Goal: Task Accomplishment & Management: Manage account settings

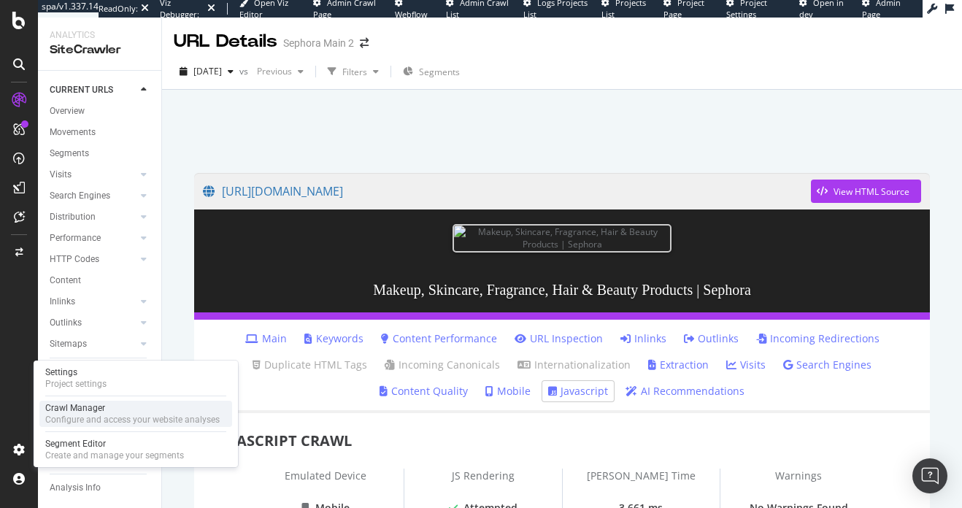
click at [77, 419] on div "Configure and access your website analyses" at bounding box center [132, 420] width 174 height 12
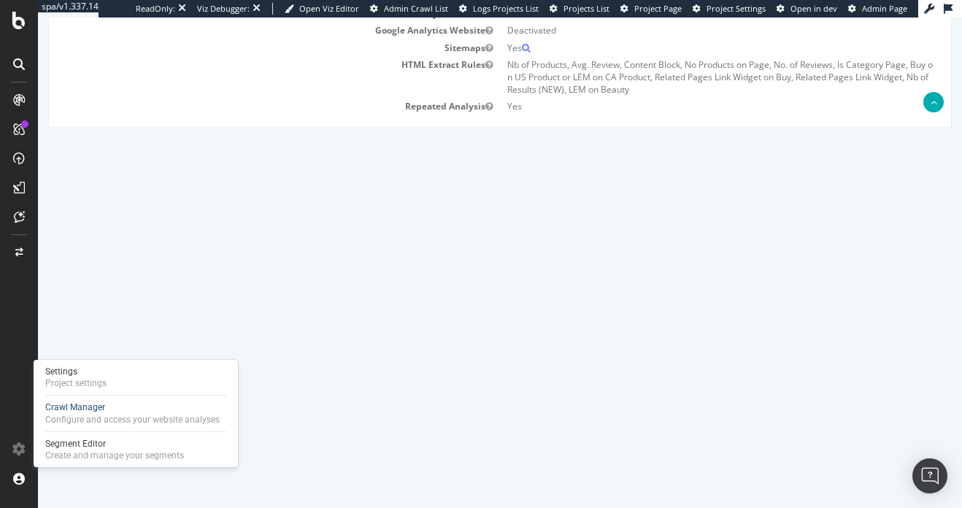
scroll to position [63, 0]
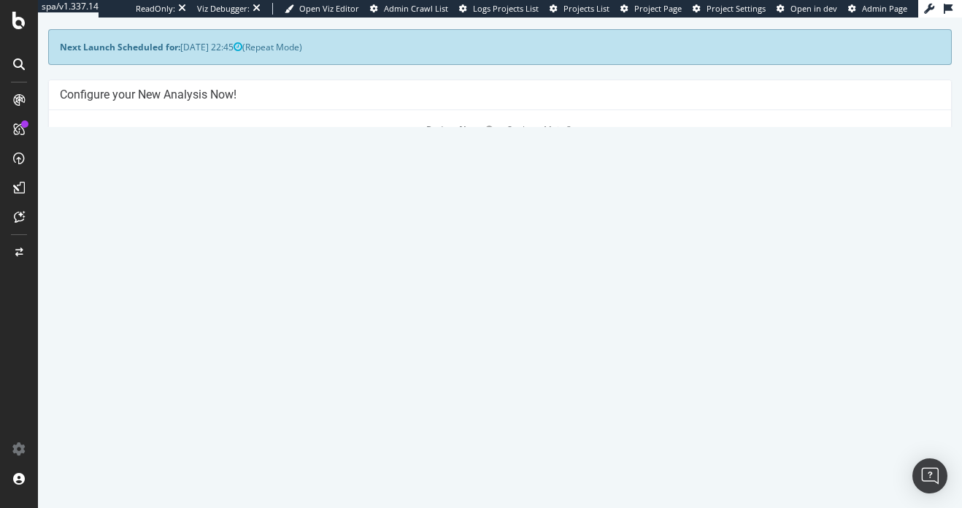
click at [550, 375] on link "Settings" at bounding box center [547, 373] width 33 height 12
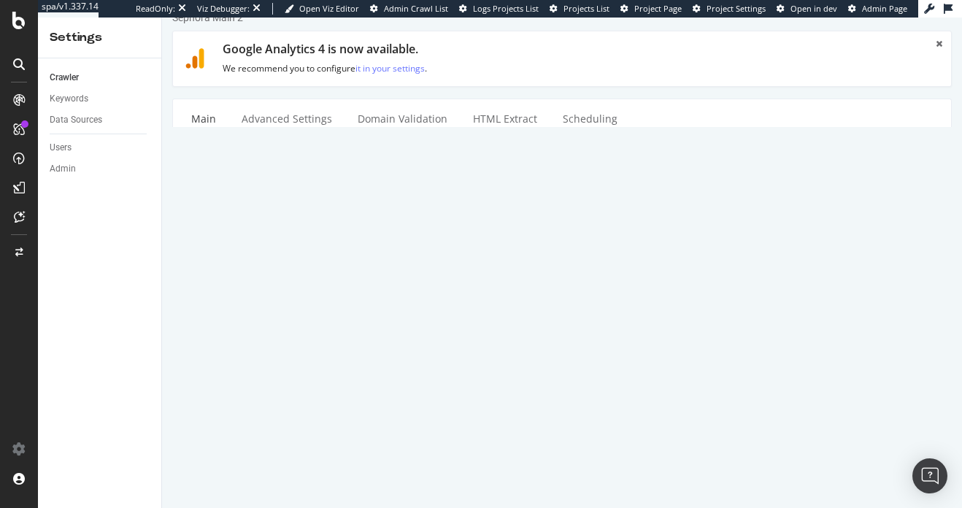
scroll to position [26, 0]
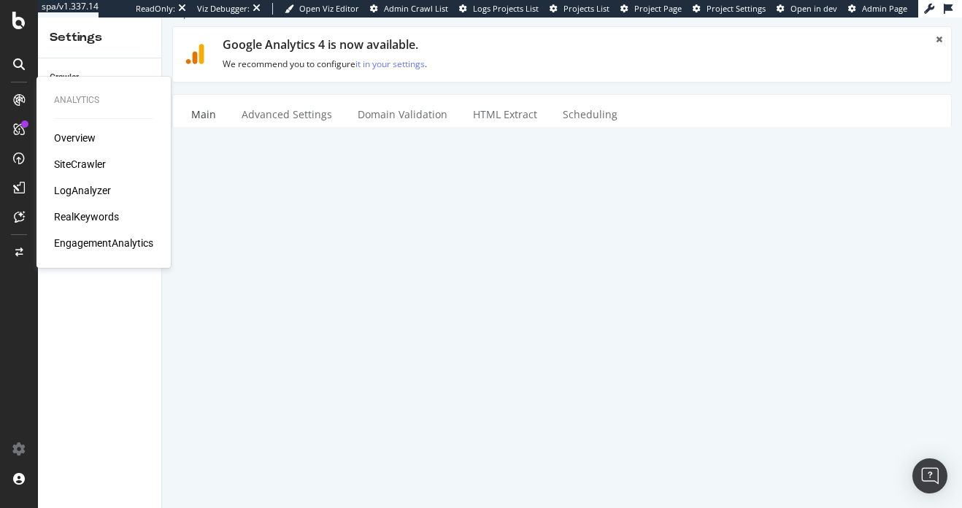
click at [61, 154] on div "Overview SiteCrawler LogAnalyzer RealKeywords EngagementAnalytics" at bounding box center [103, 191] width 99 height 120
click at [61, 160] on div "SiteCrawler" at bounding box center [80, 164] width 52 height 15
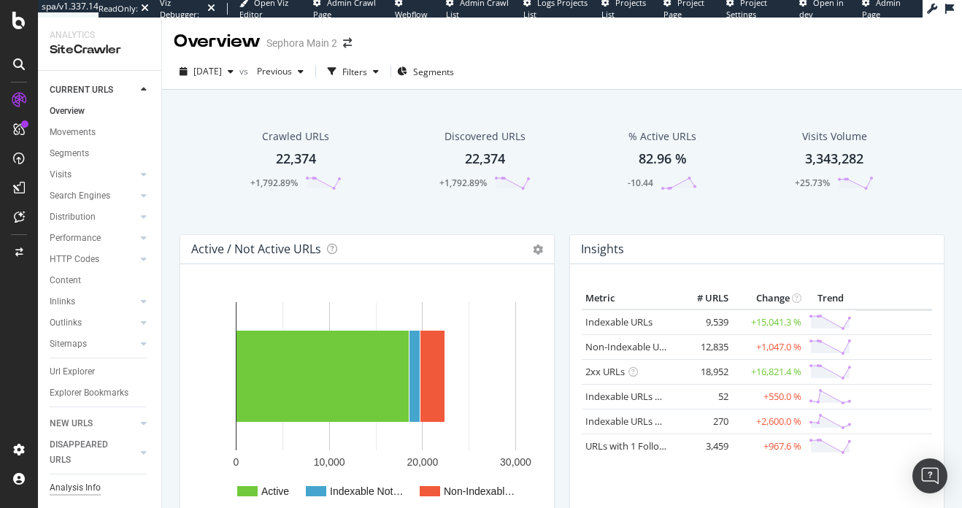
click at [61, 491] on div "Analysis Info" at bounding box center [75, 487] width 51 height 15
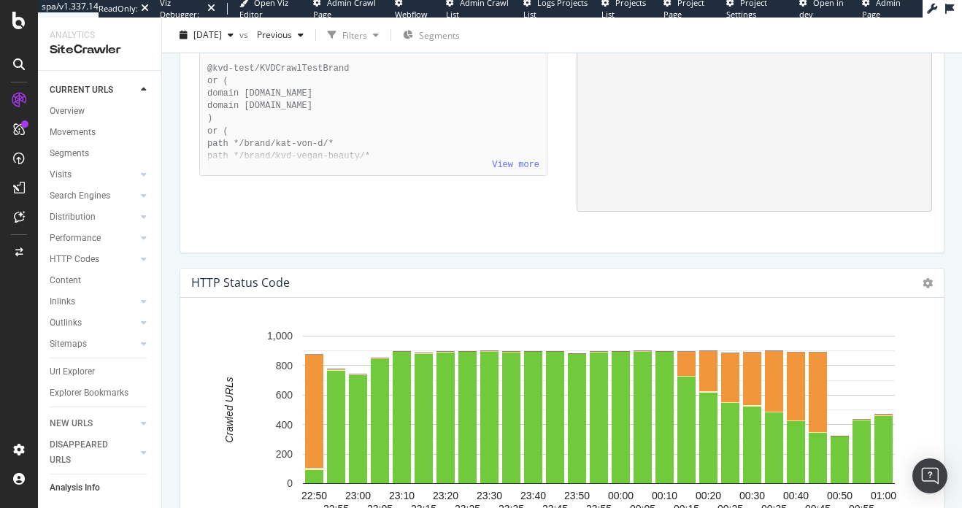
scroll to position [1685, 0]
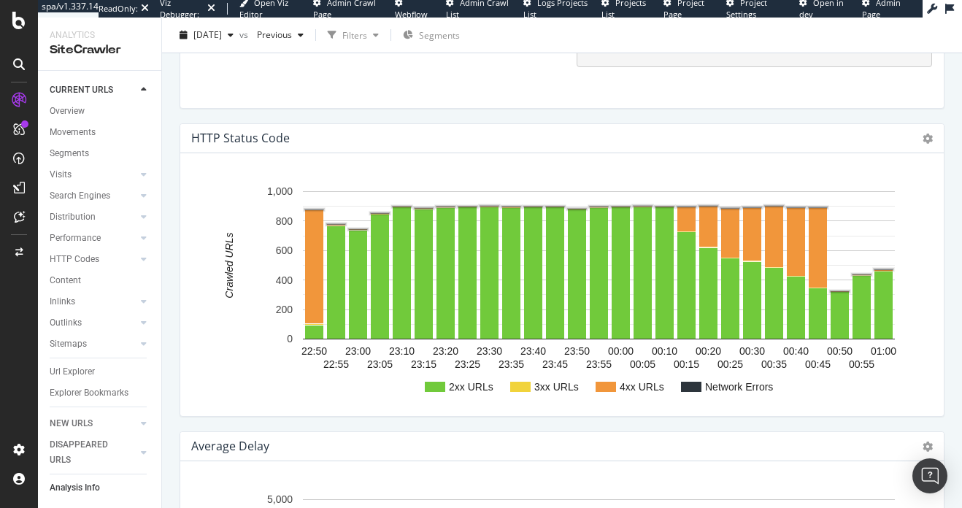
click at [724, 392] on text "Network Errors" at bounding box center [739, 387] width 68 height 12
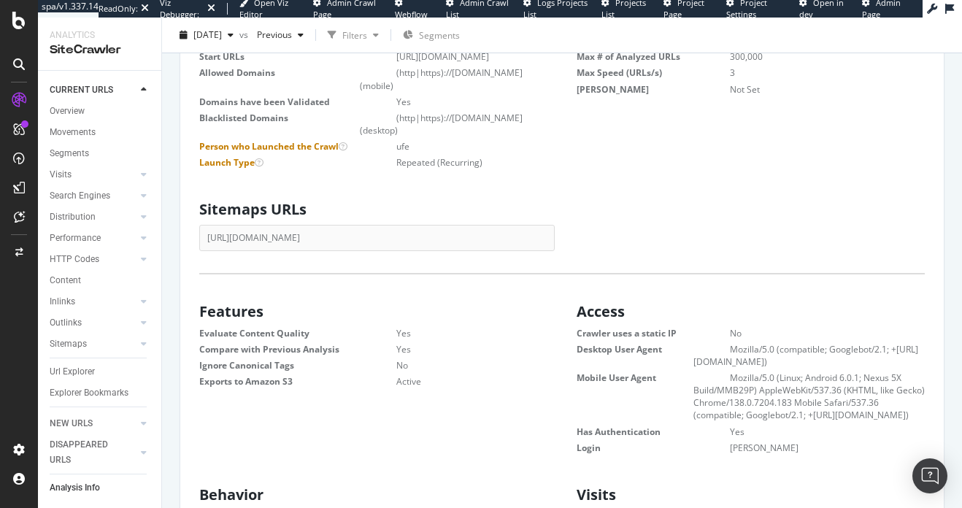
scroll to position [0, 0]
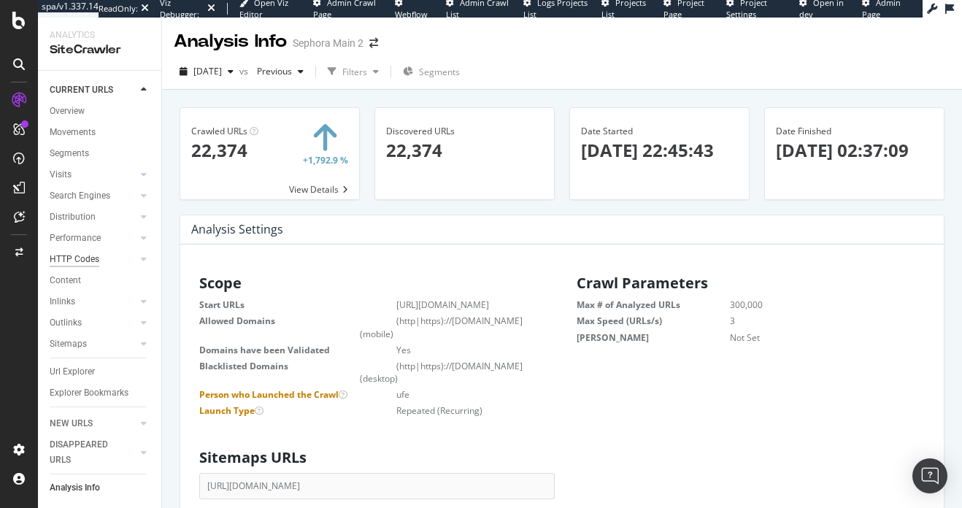
click at [88, 253] on div "HTTP Codes" at bounding box center [75, 259] width 50 height 15
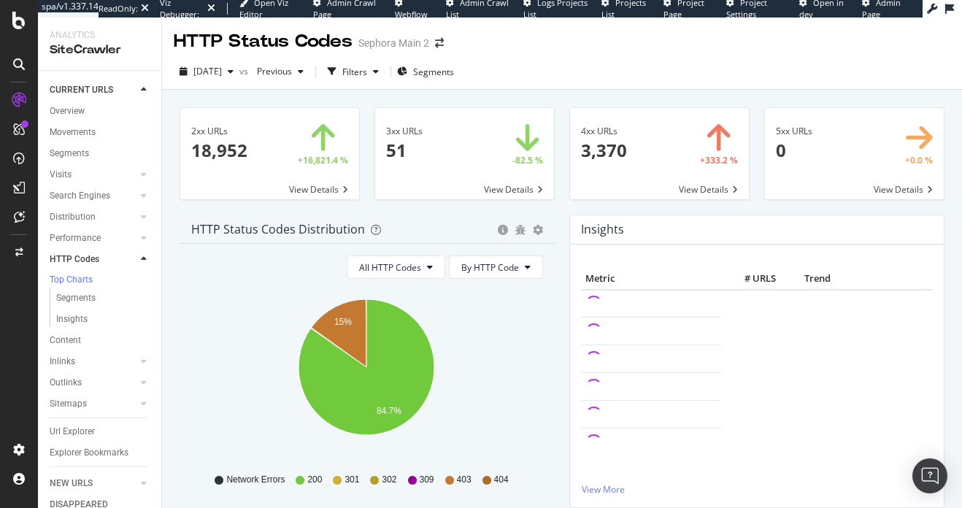
click at [219, 489] on div "Network Errors 200 301 302 309 403 404" at bounding box center [366, 479] width 337 height 33
click at [419, 273] on span "All HTTP Codes" at bounding box center [390, 267] width 62 height 12
click at [481, 262] on span "By HTTP Code" at bounding box center [490, 267] width 58 height 12
click at [533, 231] on icon "gear" at bounding box center [538, 230] width 10 height 10
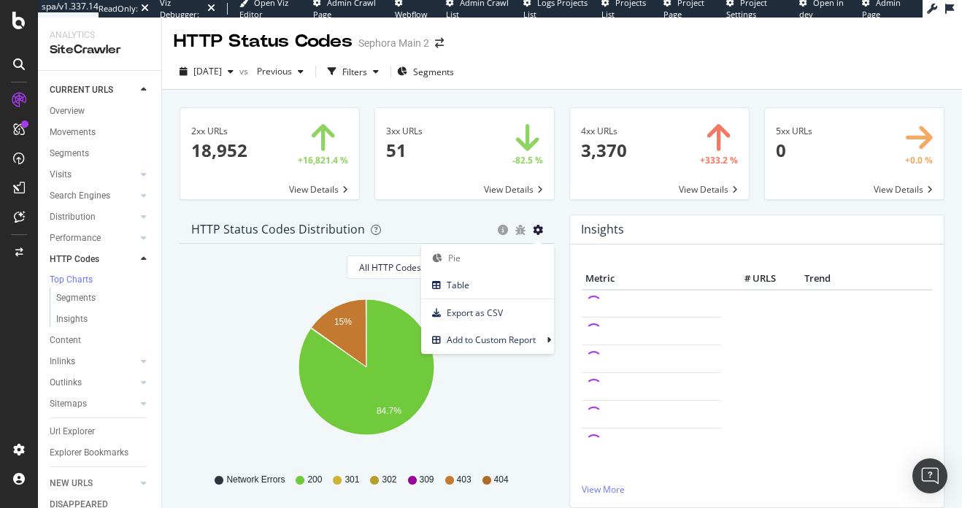
click at [488, 373] on icon "15% 84.7%" at bounding box center [366, 374] width 350 height 169
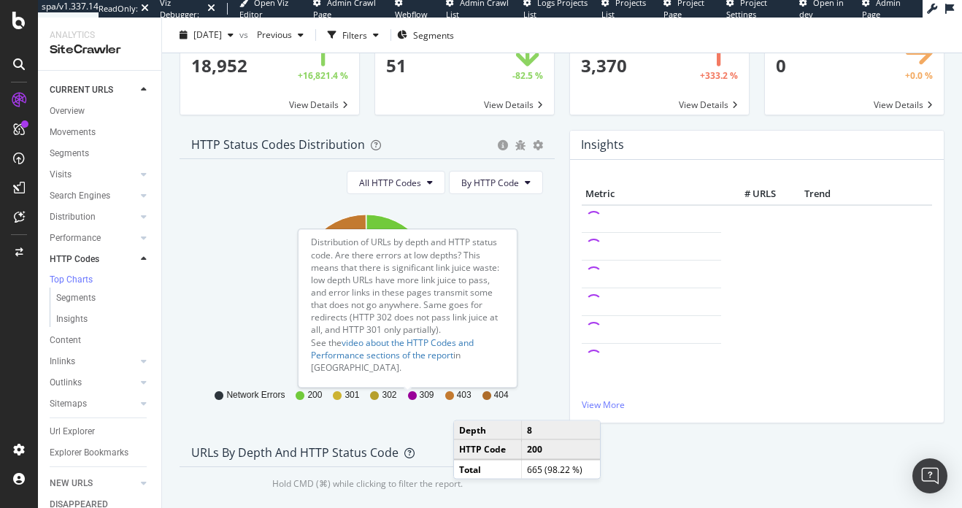
scroll to position [40, 0]
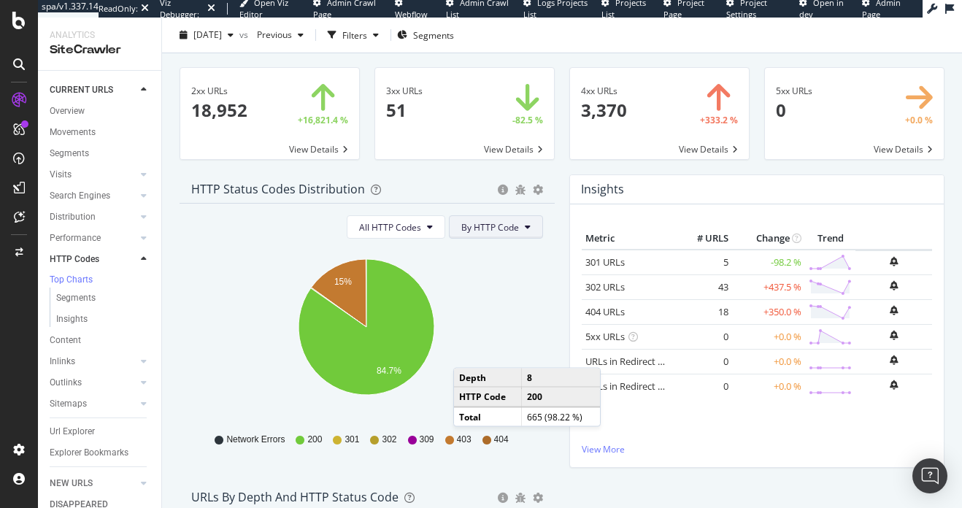
click at [520, 229] on button "By HTTP Code" at bounding box center [496, 226] width 94 height 23
click at [533, 198] on div "HTTP Status Codes Distribution Pie Table Export as CSV Add to Custom Report" at bounding box center [366, 188] width 375 height 29
click at [533, 195] on icon "gear" at bounding box center [538, 190] width 10 height 10
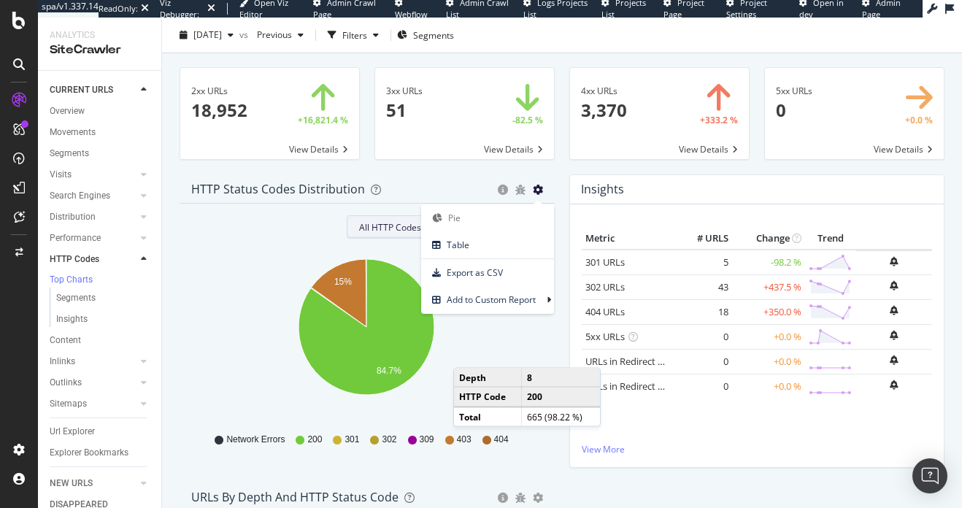
click at [393, 233] on span "All HTTP Codes" at bounding box center [390, 227] width 62 height 12
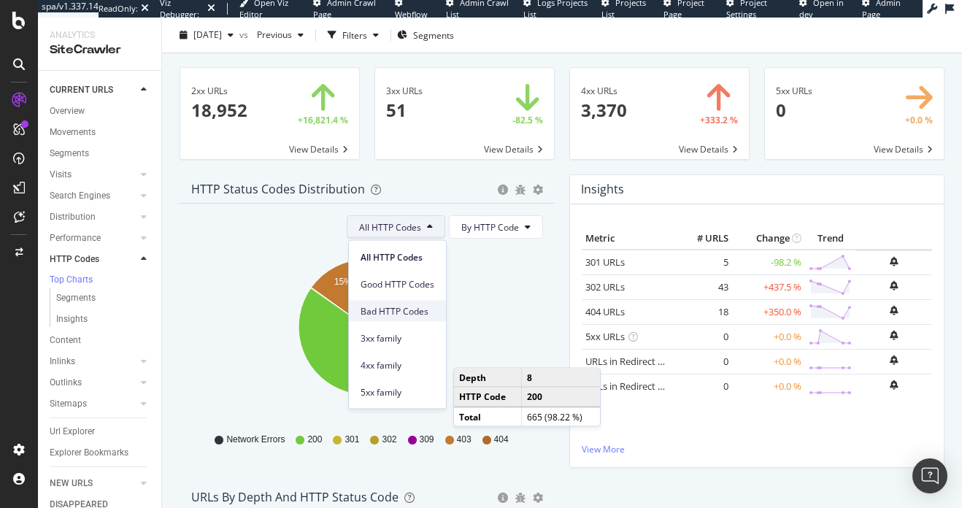
click at [409, 317] on div "Bad HTTP Codes" at bounding box center [397, 311] width 97 height 21
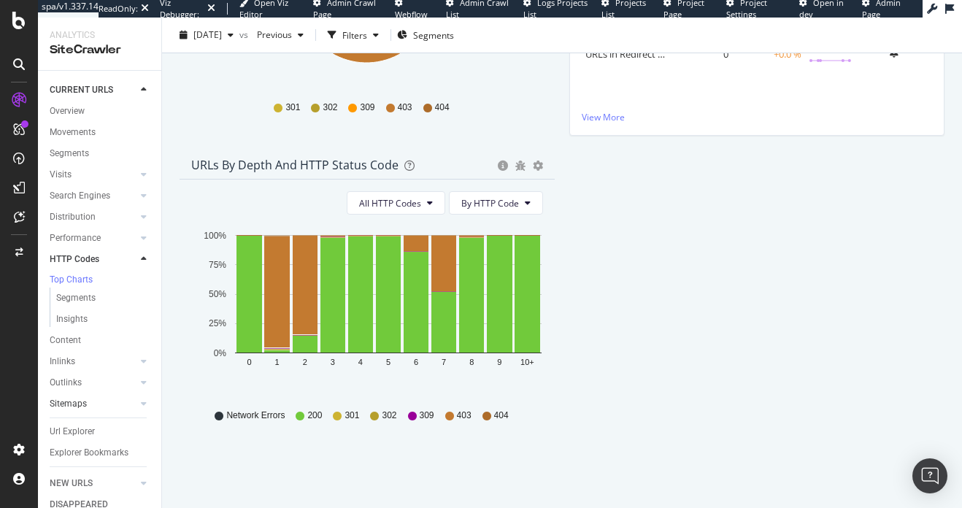
scroll to position [62, 0]
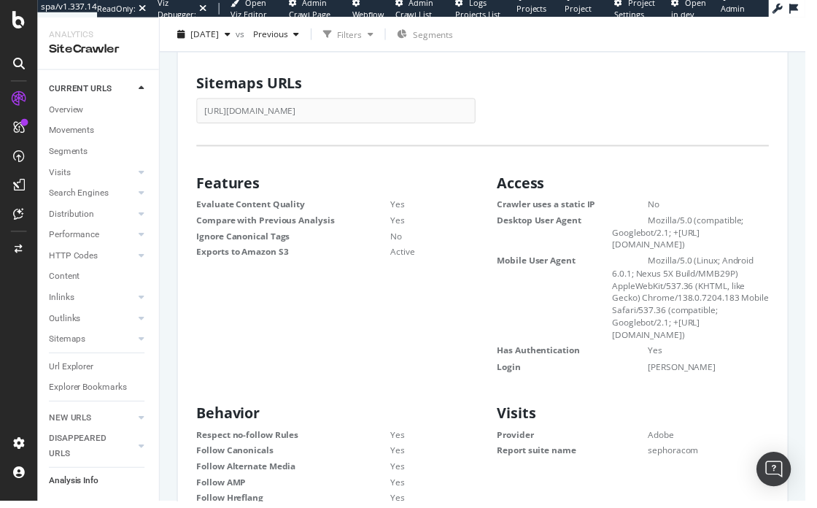
scroll to position [1, 1]
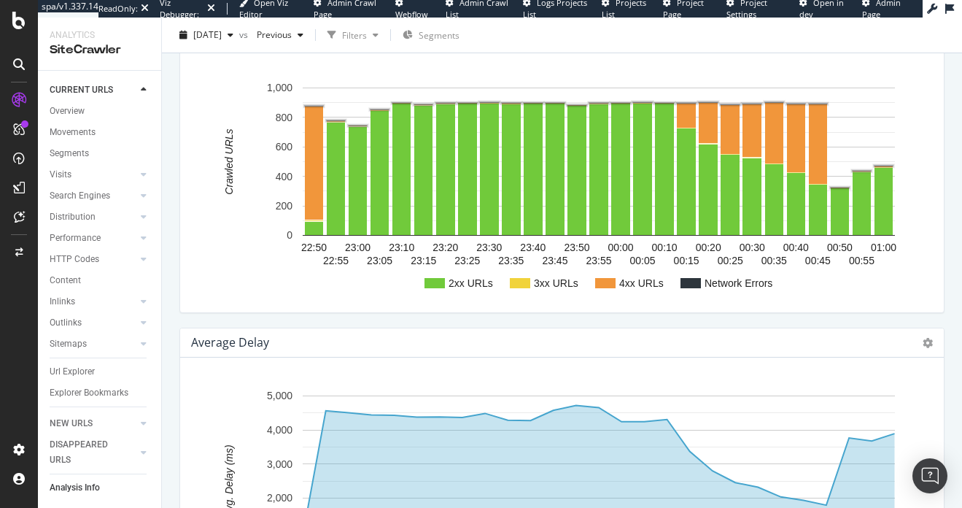
click at [724, 289] on text "Network Errors" at bounding box center [739, 283] width 68 height 12
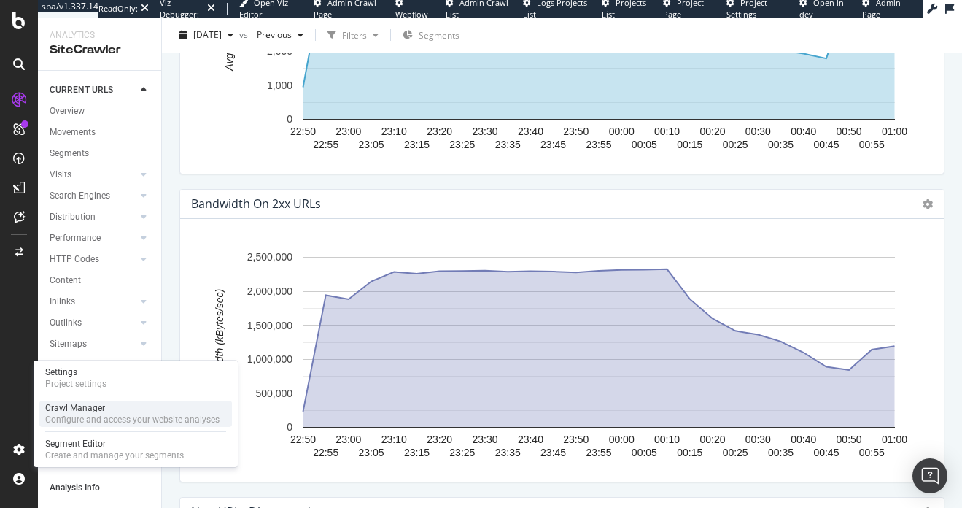
click at [104, 409] on div "Crawl Manager" at bounding box center [132, 408] width 174 height 12
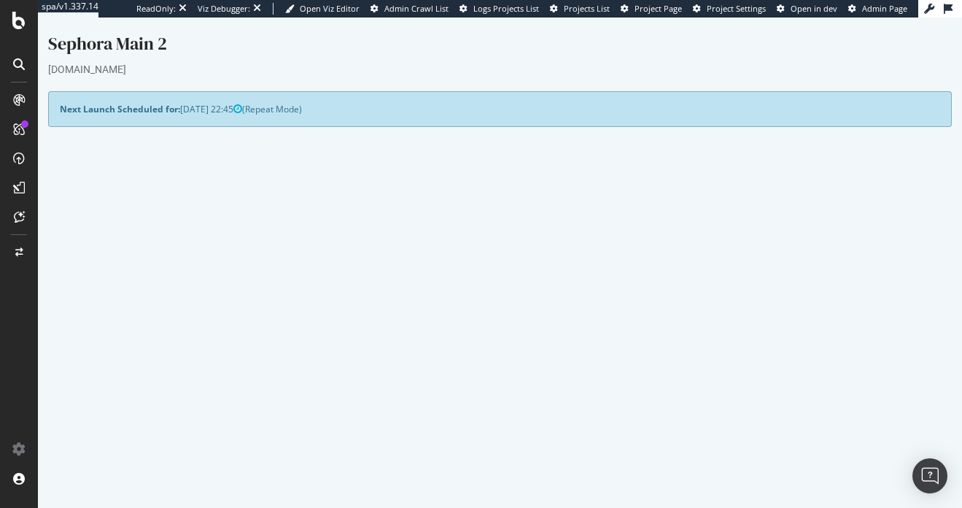
click at [553, 438] on link "Settings" at bounding box center [547, 435] width 33 height 12
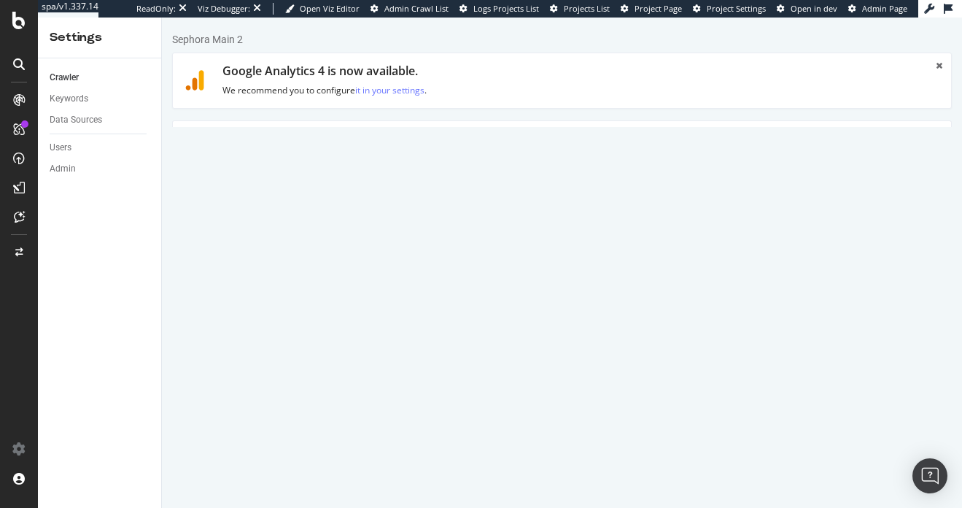
click at [304, 155] on link "Advanced Settings" at bounding box center [287, 141] width 112 height 40
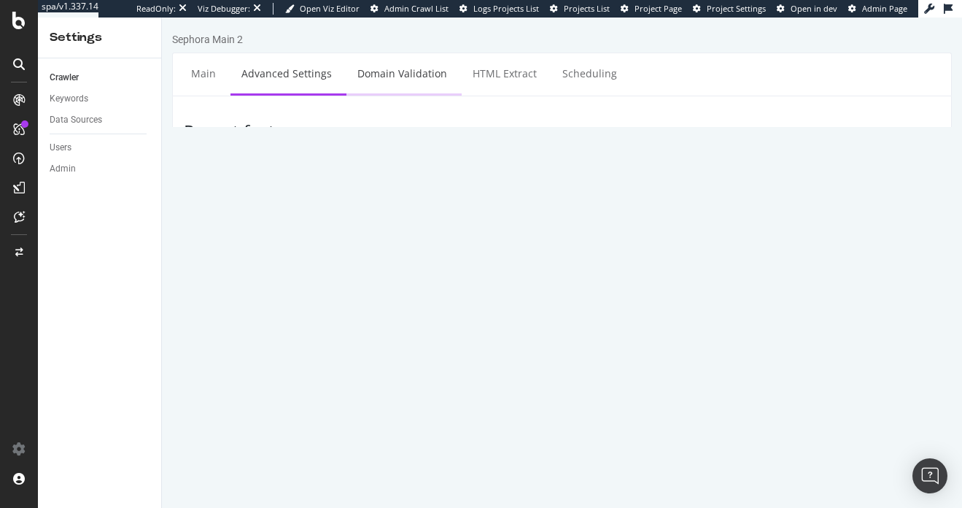
click at [408, 82] on link "Domain Validation" at bounding box center [403, 73] width 112 height 40
click at [276, 80] on link "Advanced Settings" at bounding box center [287, 73] width 112 height 40
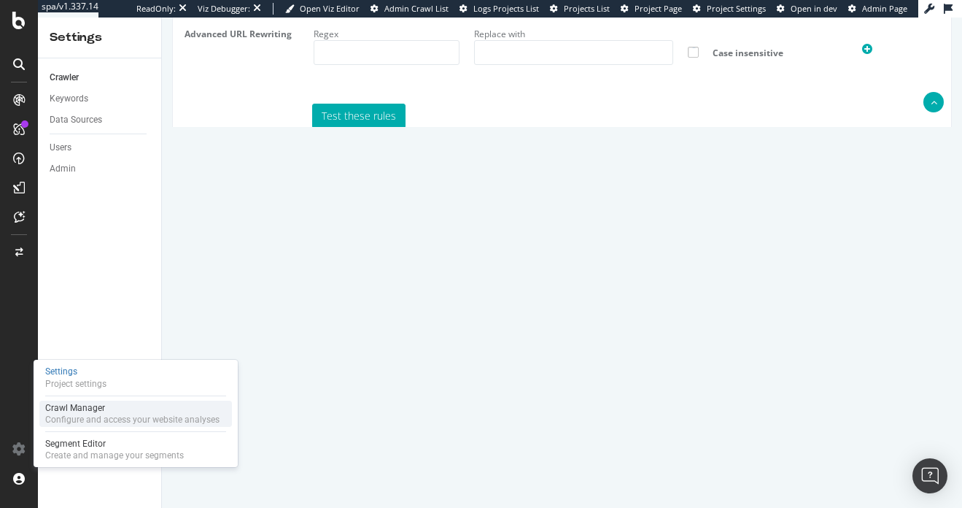
click at [63, 418] on div "Configure and access your website analyses" at bounding box center [132, 420] width 174 height 12
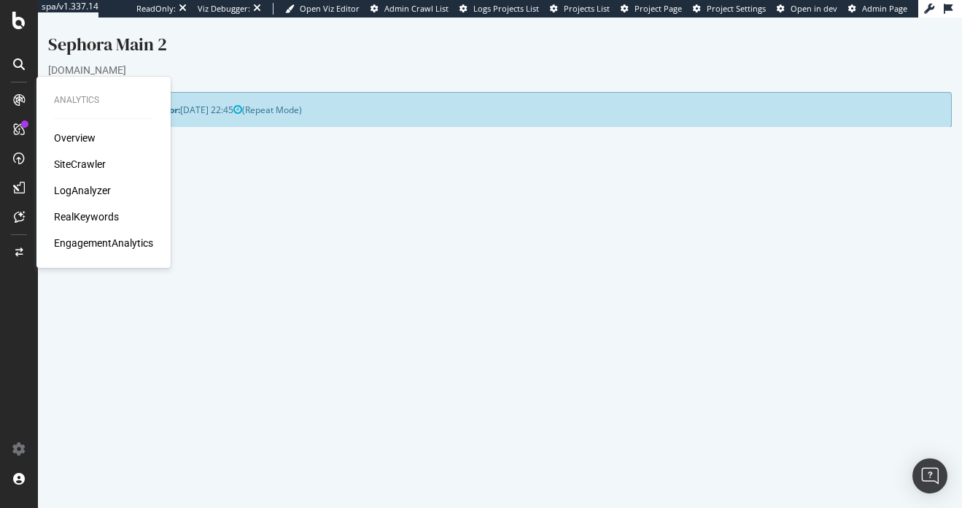
click at [77, 166] on div "SiteCrawler" at bounding box center [80, 164] width 52 height 15
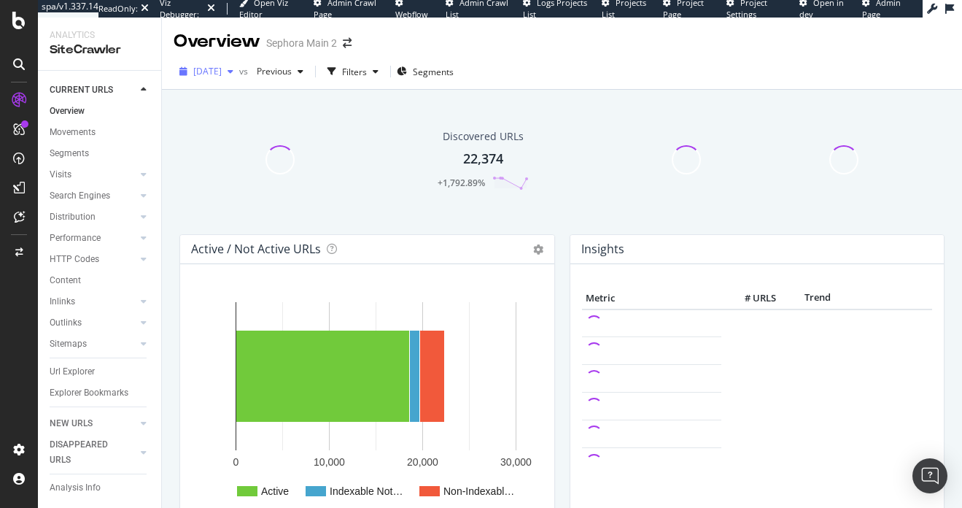
click at [239, 74] on div "button" at bounding box center [231, 71] width 18 height 9
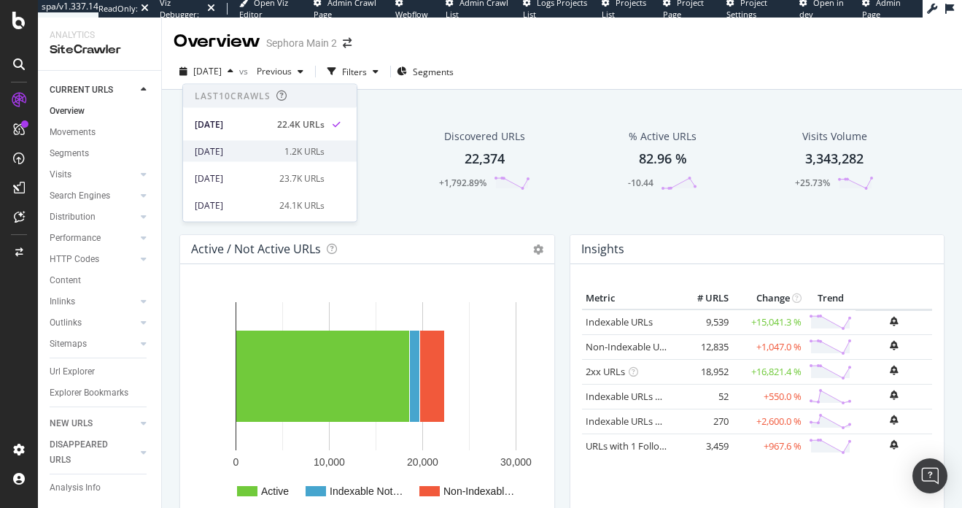
click at [313, 155] on div "1.2K URLs" at bounding box center [305, 150] width 40 height 13
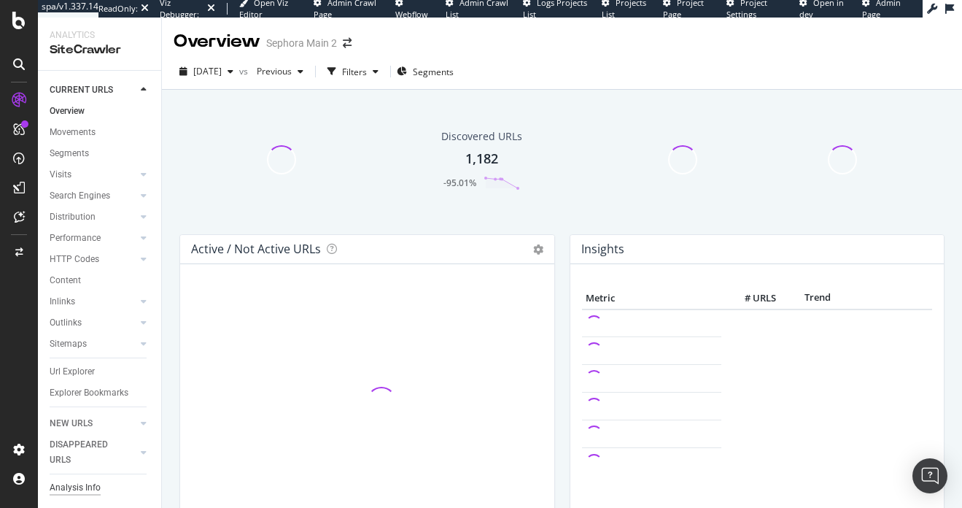
click at [76, 485] on div "Analysis Info" at bounding box center [75, 487] width 51 height 15
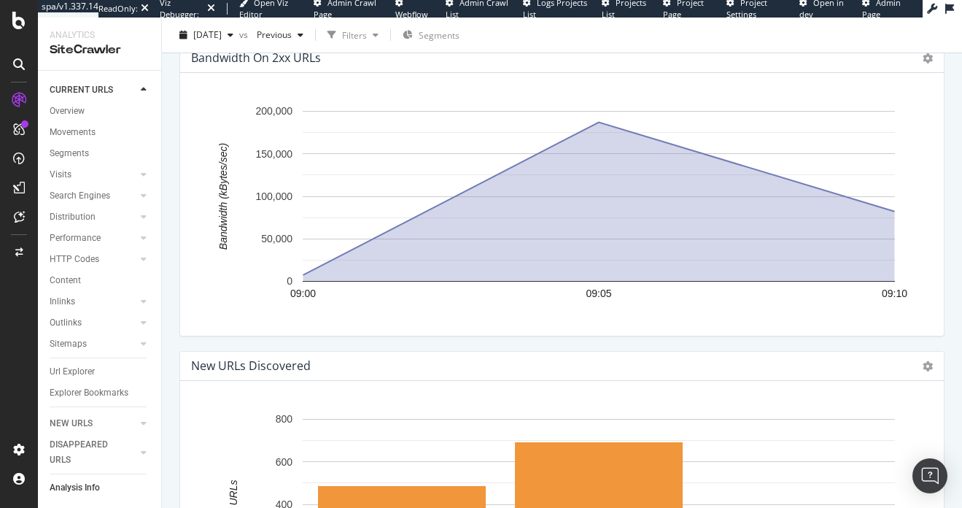
scroll to position [2596, 0]
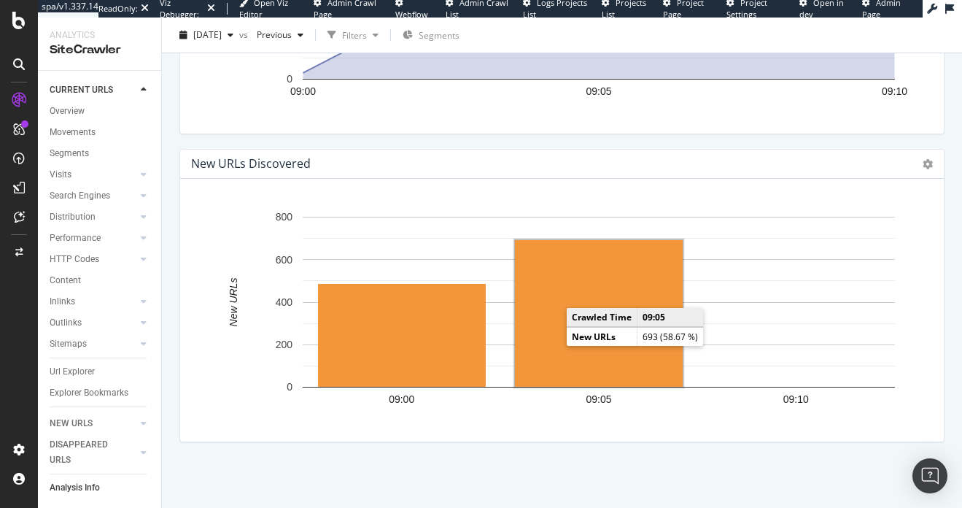
click at [579, 355] on rect "A chart." at bounding box center [599, 313] width 168 height 147
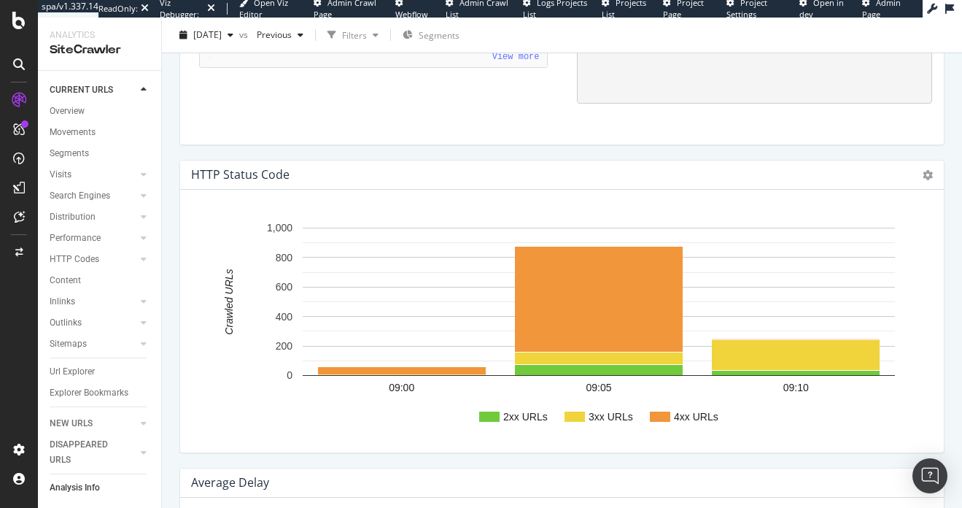
scroll to position [1500, 0]
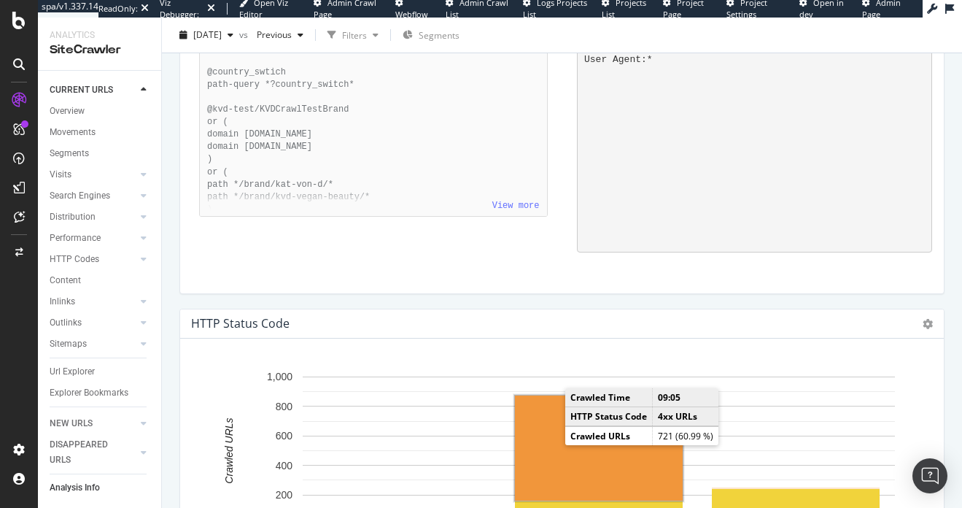
click at [552, 426] on rect "A chart." at bounding box center [599, 447] width 168 height 105
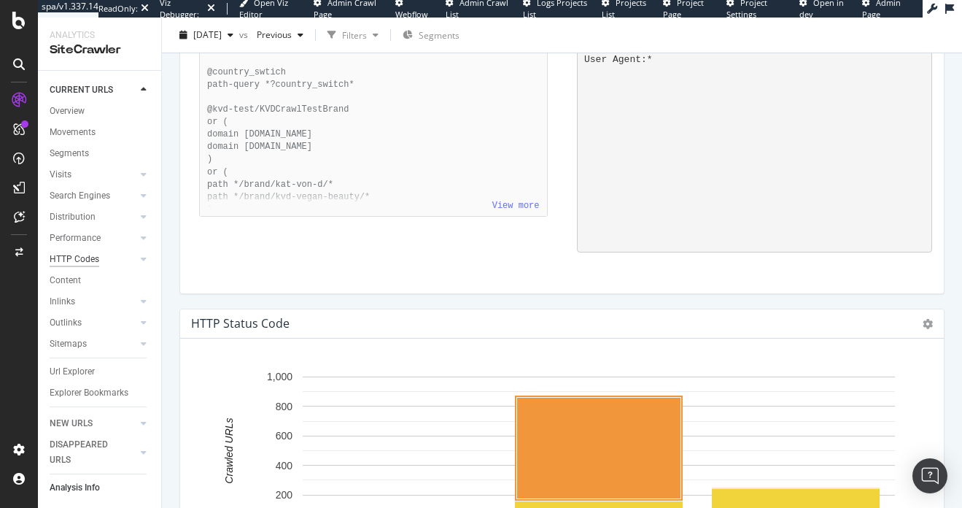
click at [71, 255] on div "HTTP Codes" at bounding box center [75, 259] width 50 height 15
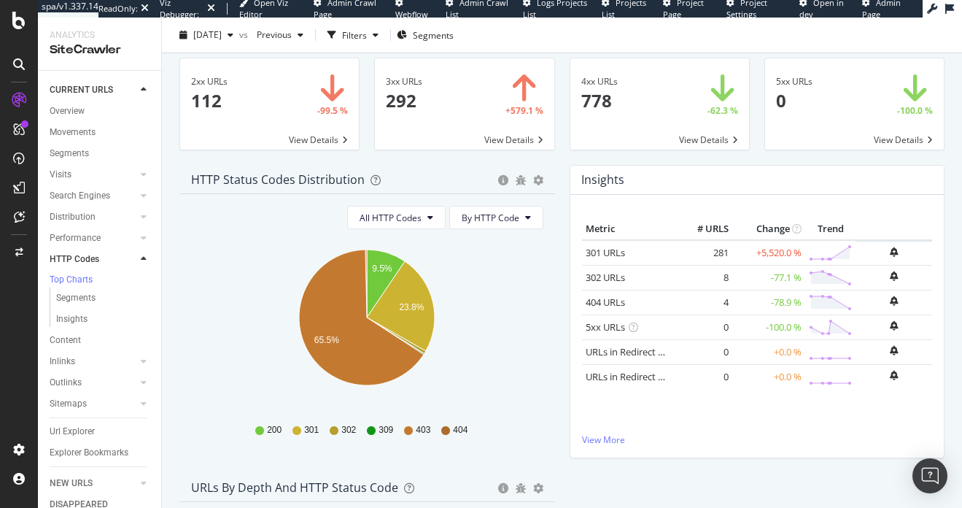
scroll to position [45, 0]
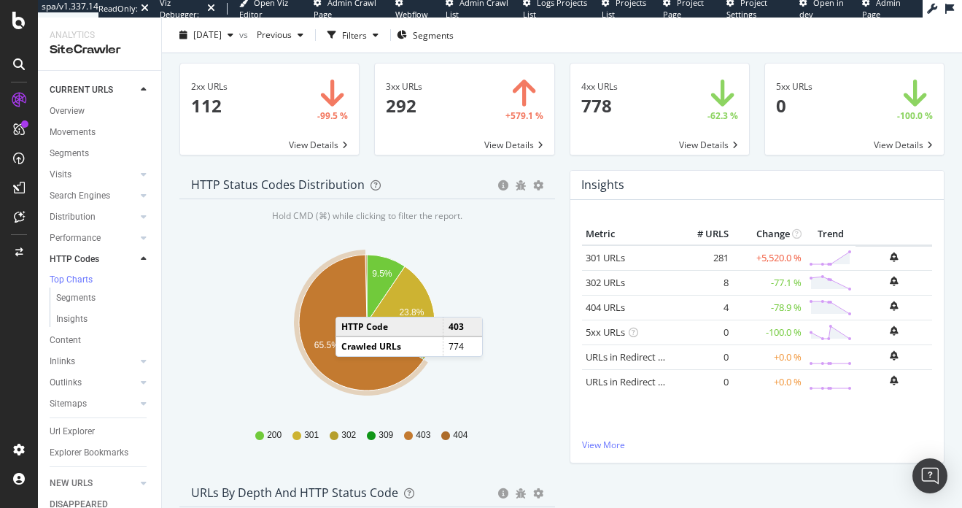
click at [351, 303] on icon "A chart." at bounding box center [361, 323] width 125 height 136
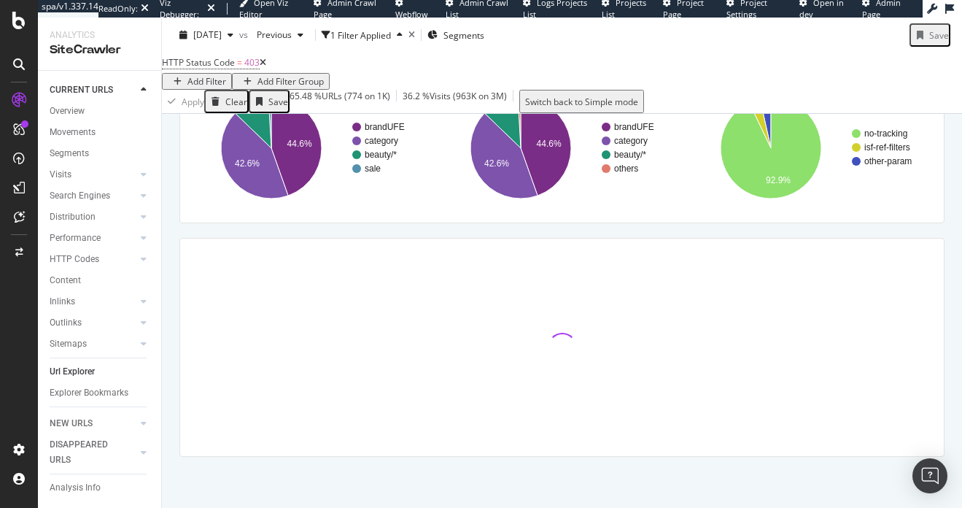
scroll to position [144, 0]
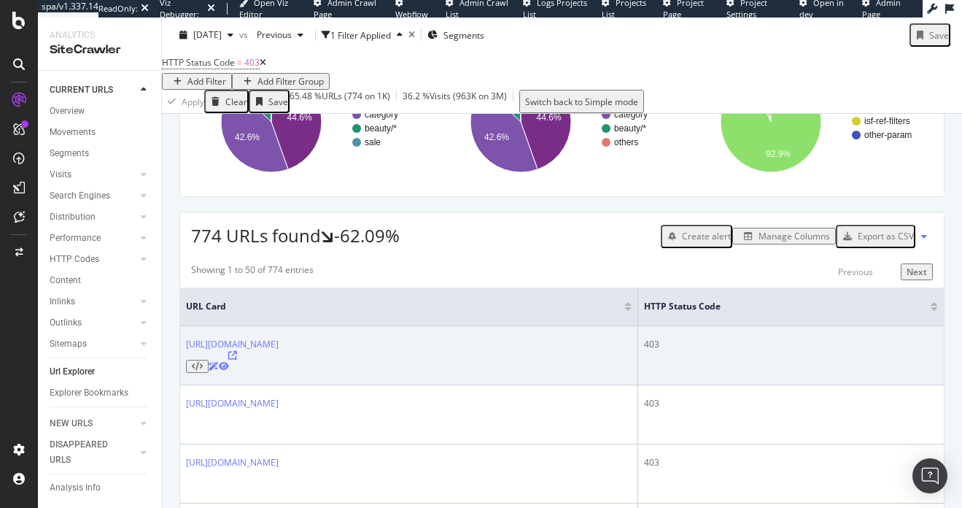
click at [237, 360] on icon at bounding box center [232, 355] width 9 height 9
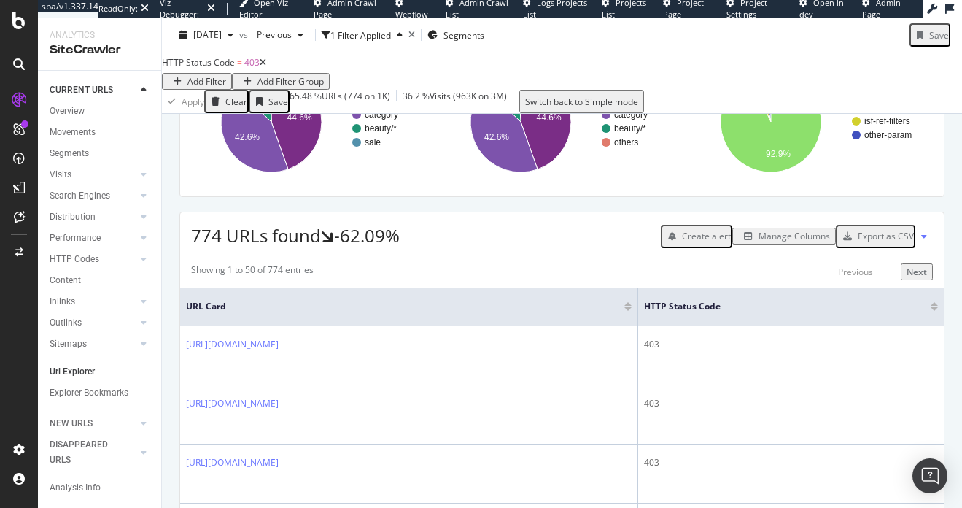
scroll to position [0, 0]
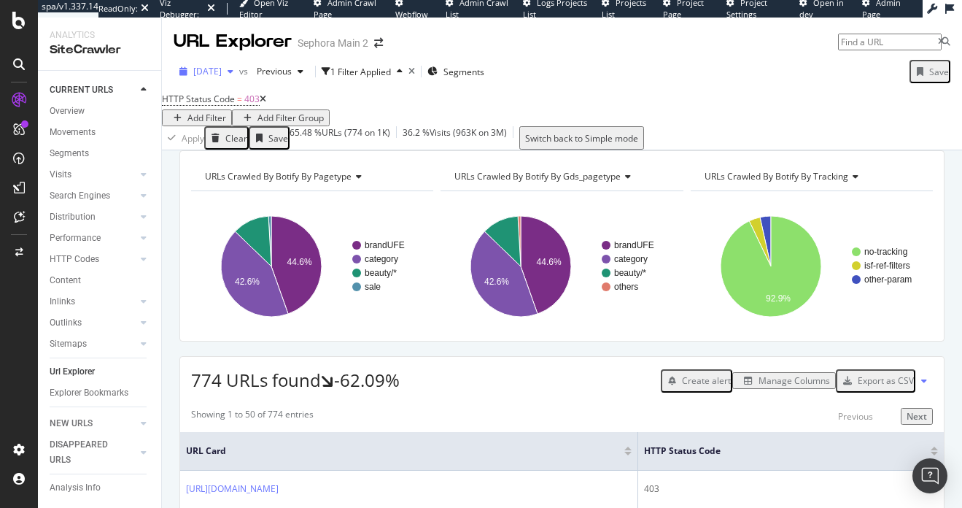
click at [239, 65] on div "[DATE]" at bounding box center [207, 72] width 66 height 22
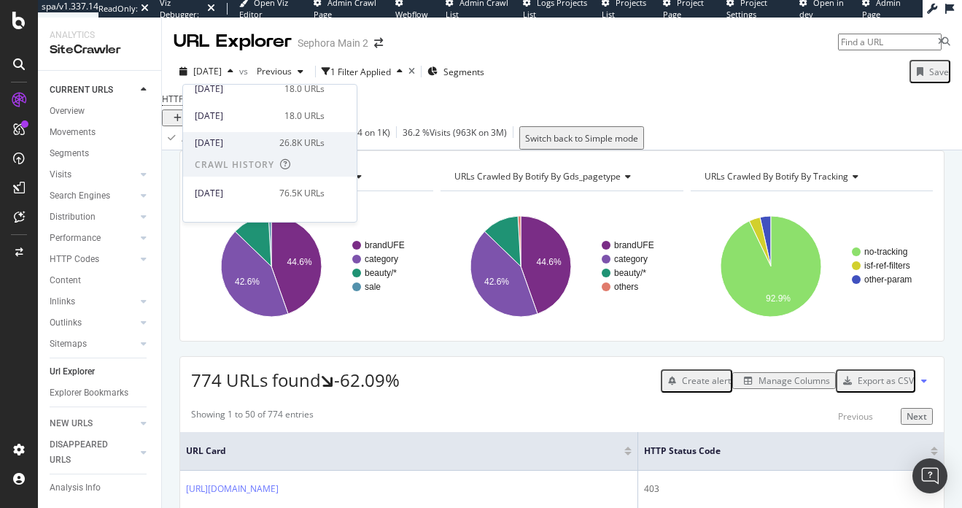
scroll to position [223, 0]
click at [253, 144] on div "[DATE]" at bounding box center [233, 145] width 76 height 13
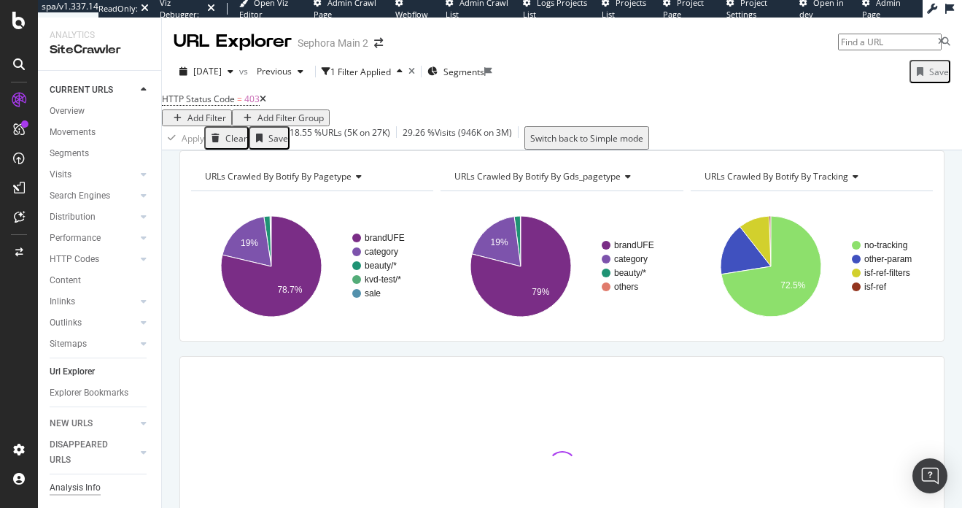
click at [94, 482] on div "Analysis Info" at bounding box center [75, 487] width 51 height 15
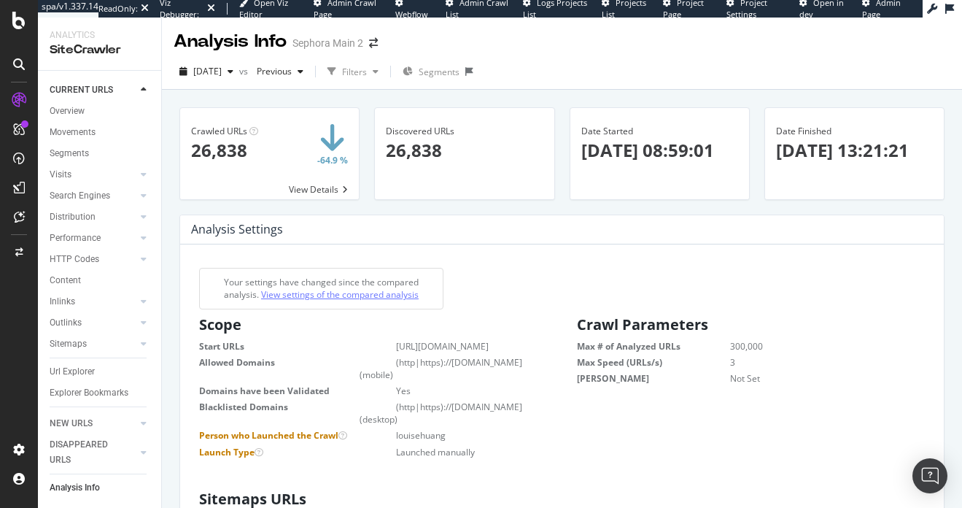
click at [359, 294] on link "View settings of the compared analysis" at bounding box center [340, 294] width 158 height 12
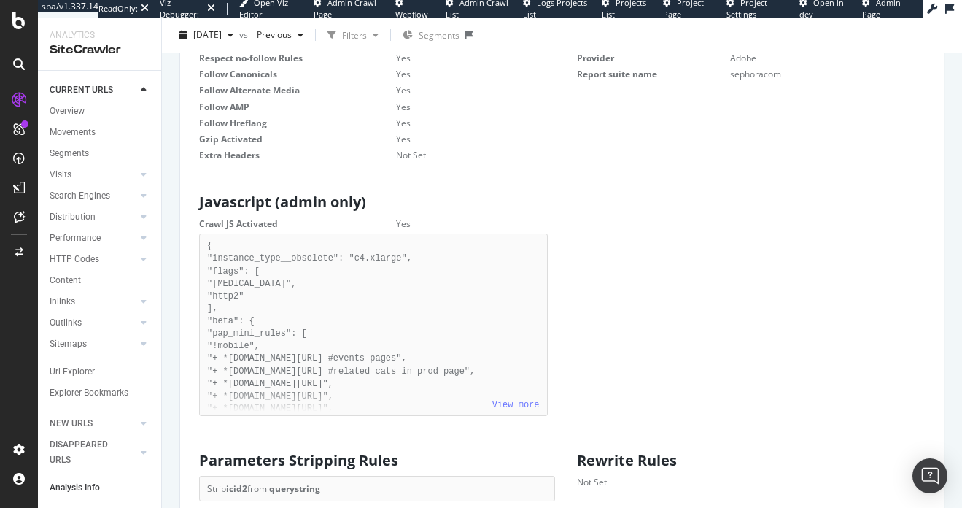
scroll to position [769, 0]
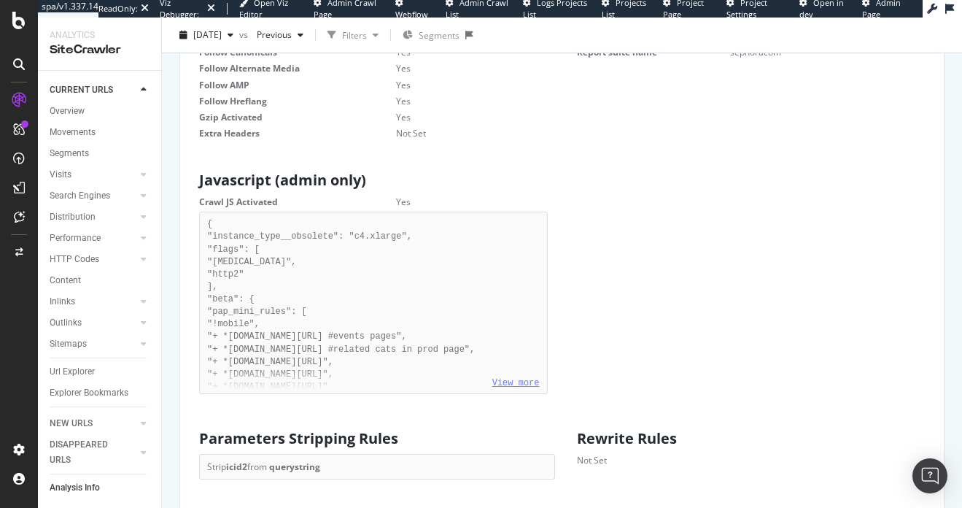
click at [530, 388] on link "View more" at bounding box center [515, 383] width 47 height 10
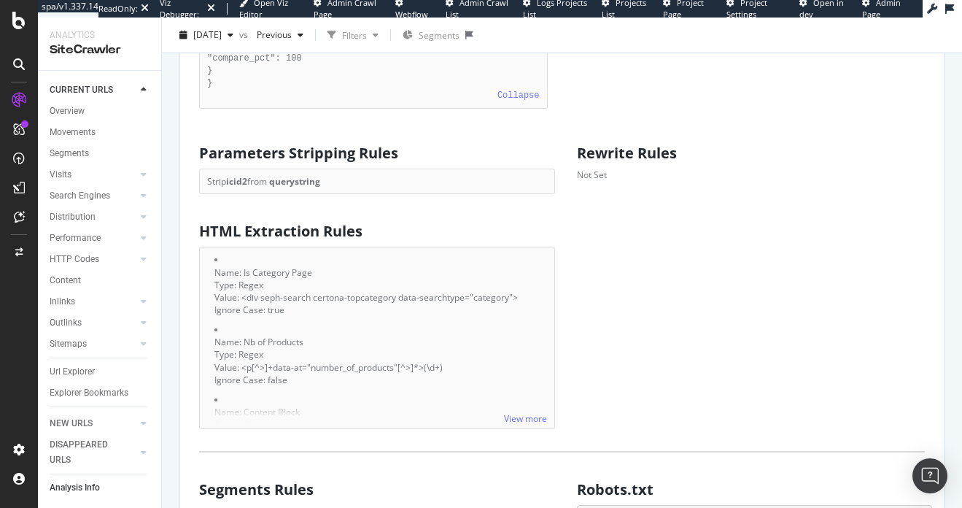
scroll to position [1297, 0]
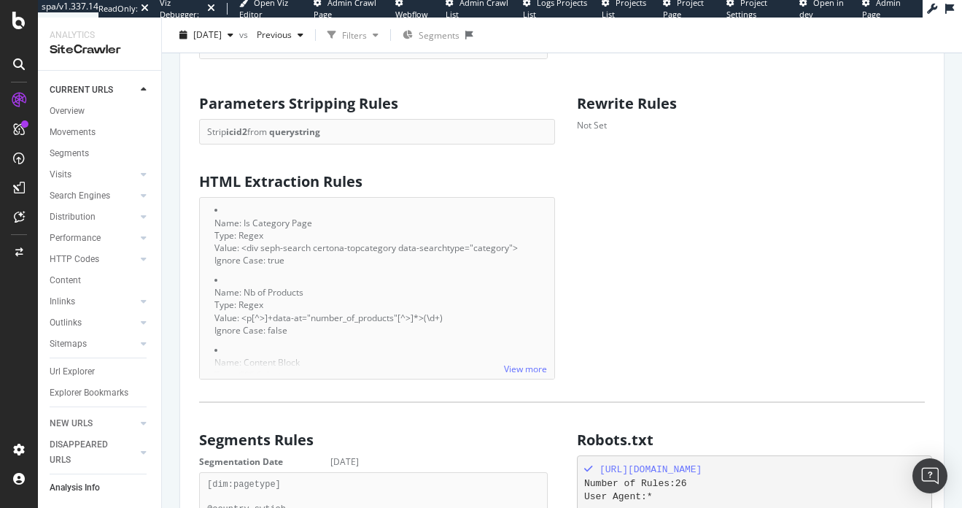
click at [531, 374] on div "View more" at bounding box center [377, 365] width 355 height 27
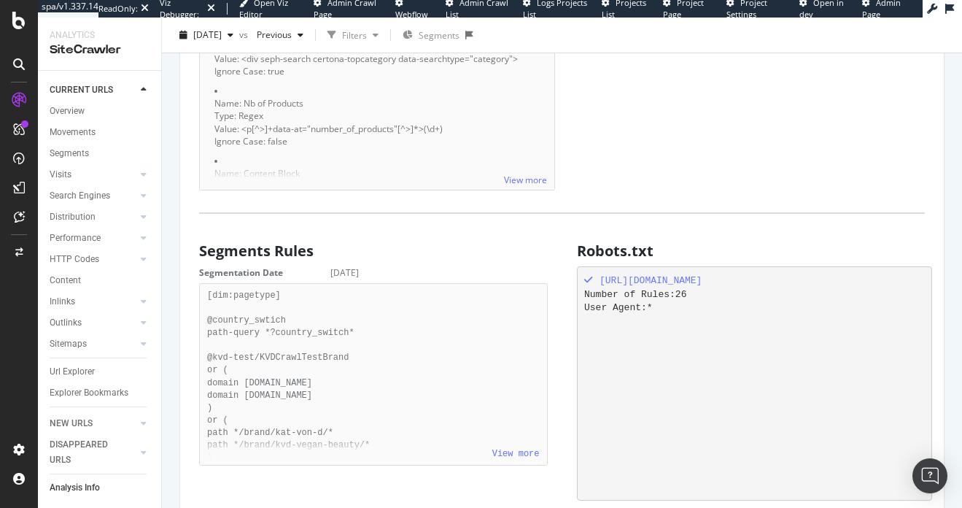
scroll to position [1490, 0]
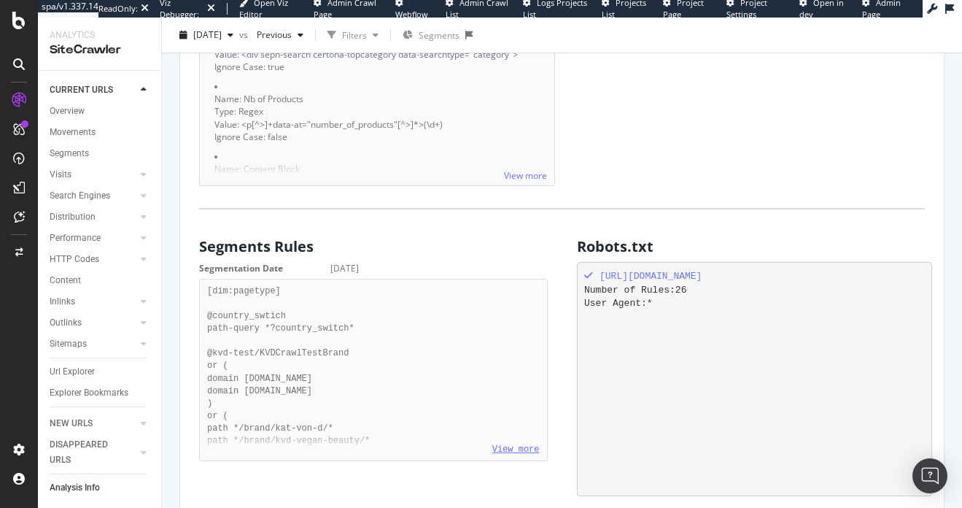
click at [516, 455] on link "View more" at bounding box center [515, 449] width 47 height 10
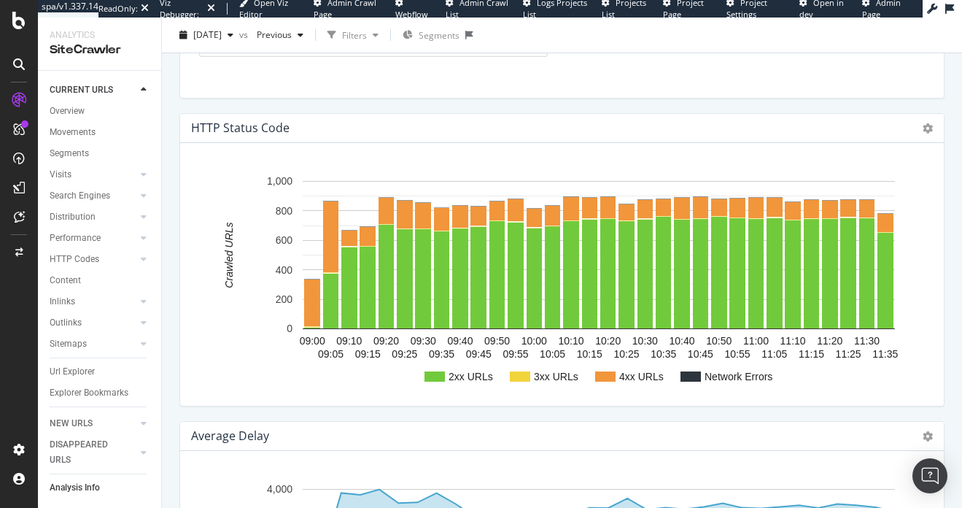
scroll to position [48918, 0]
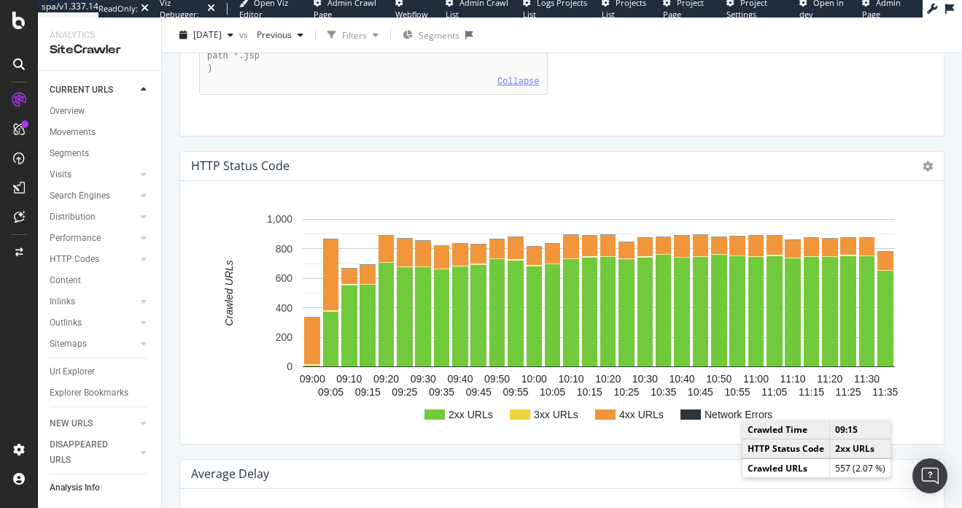
click at [535, 87] on link "Collapse" at bounding box center [519, 82] width 42 height 10
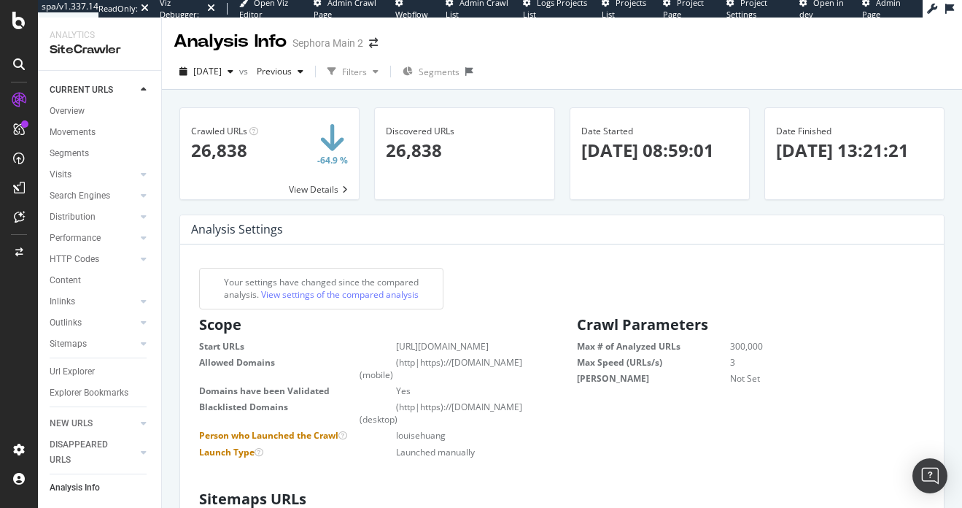
scroll to position [425, 0]
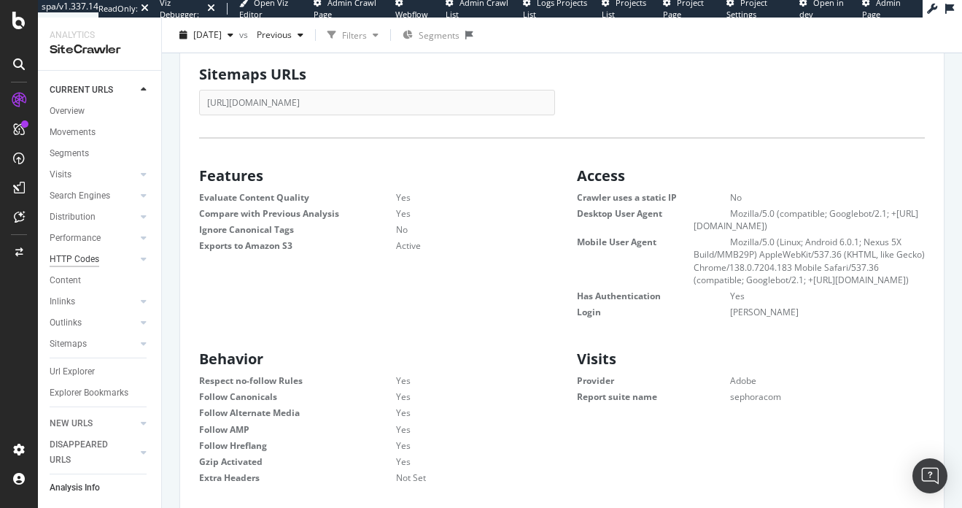
click at [79, 263] on div "HTTP Codes" at bounding box center [75, 259] width 50 height 15
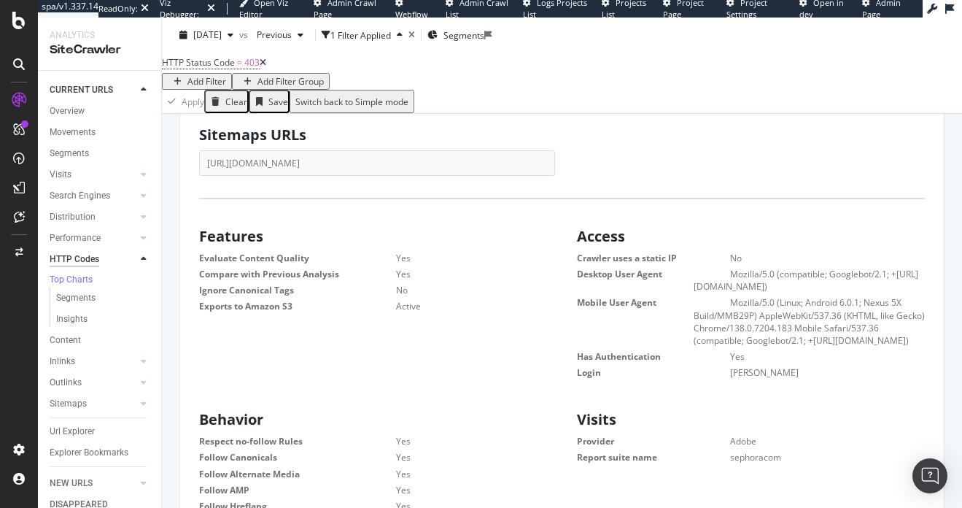
scroll to position [443, 0]
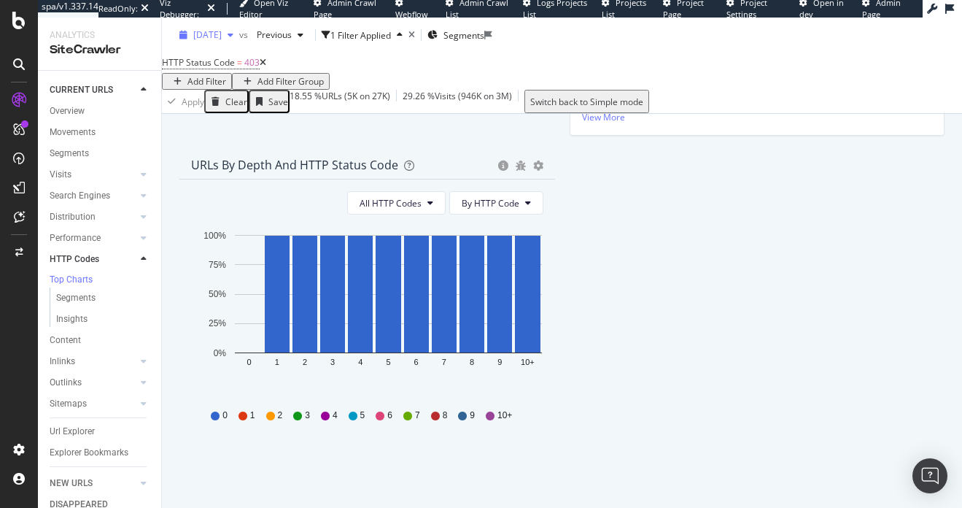
click at [239, 39] on div "[DATE]" at bounding box center [207, 35] width 66 height 22
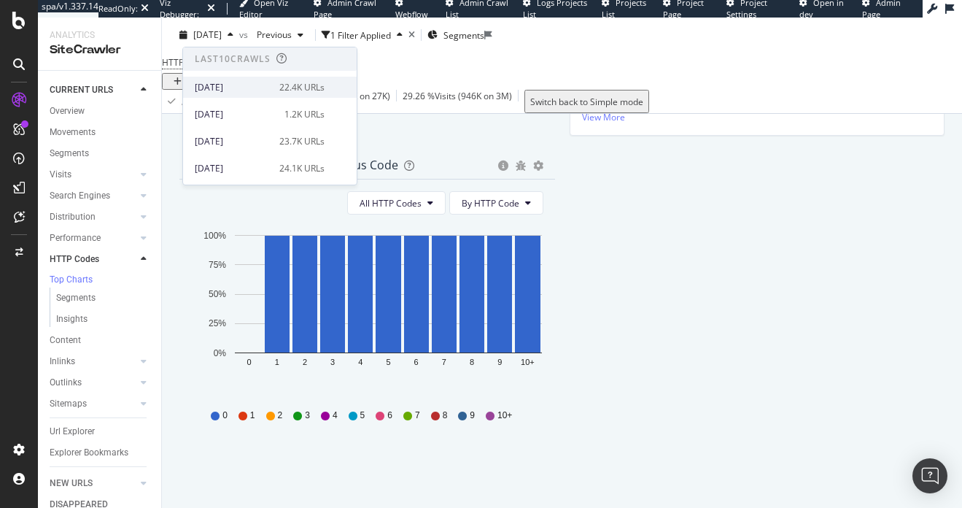
click at [258, 85] on div "[DATE]" at bounding box center [233, 87] width 76 height 13
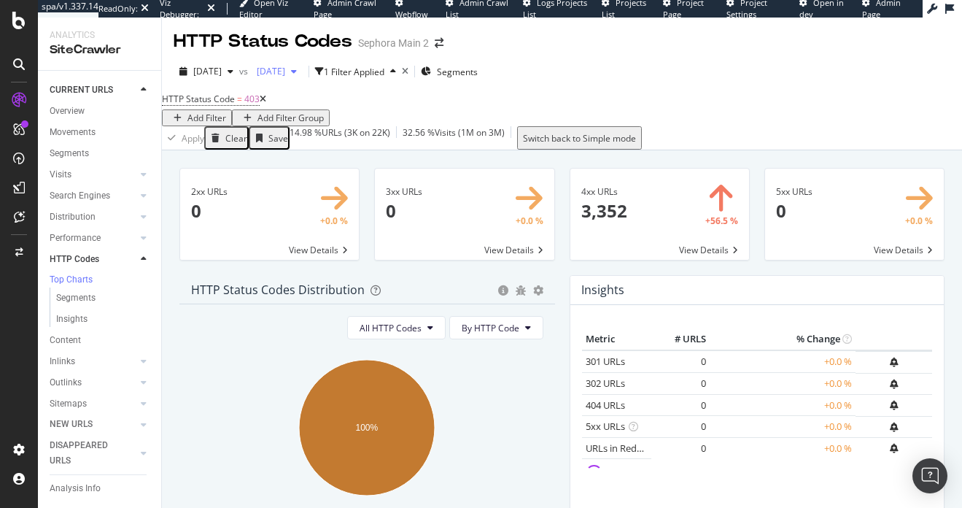
click at [285, 74] on span "[DATE]" at bounding box center [268, 71] width 34 height 12
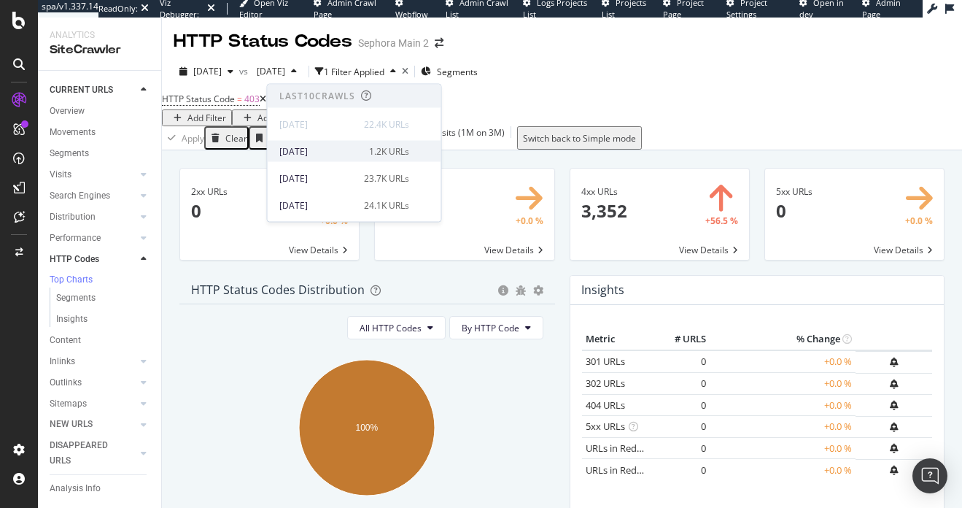
click at [334, 145] on div "[DATE]" at bounding box center [319, 150] width 81 height 13
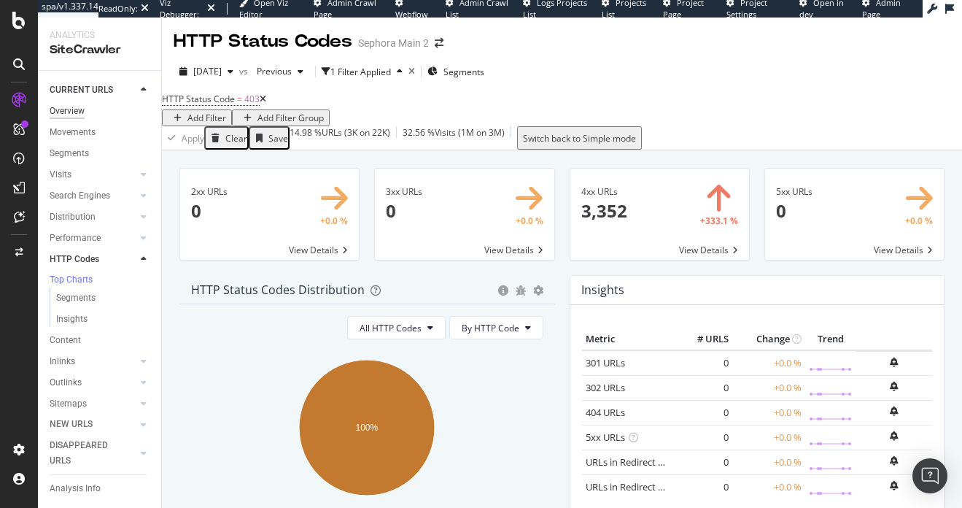
click at [72, 116] on div "Overview" at bounding box center [67, 111] width 35 height 15
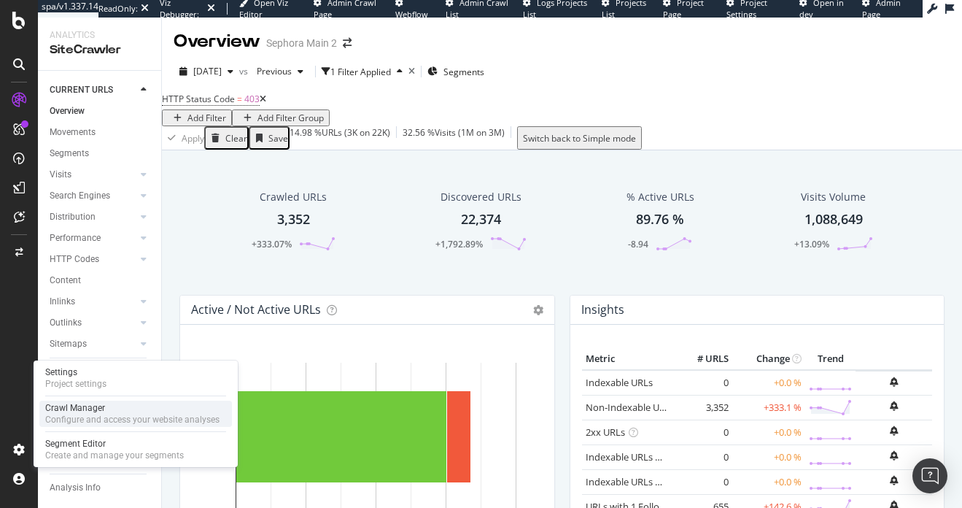
click at [126, 423] on div "Configure and access your website analyses" at bounding box center [132, 420] width 174 height 12
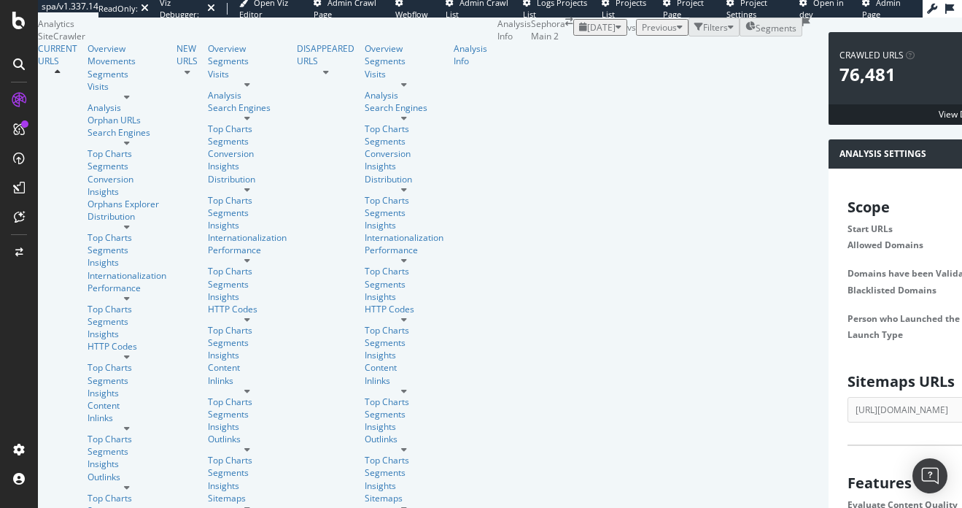
scroll to position [739, 0]
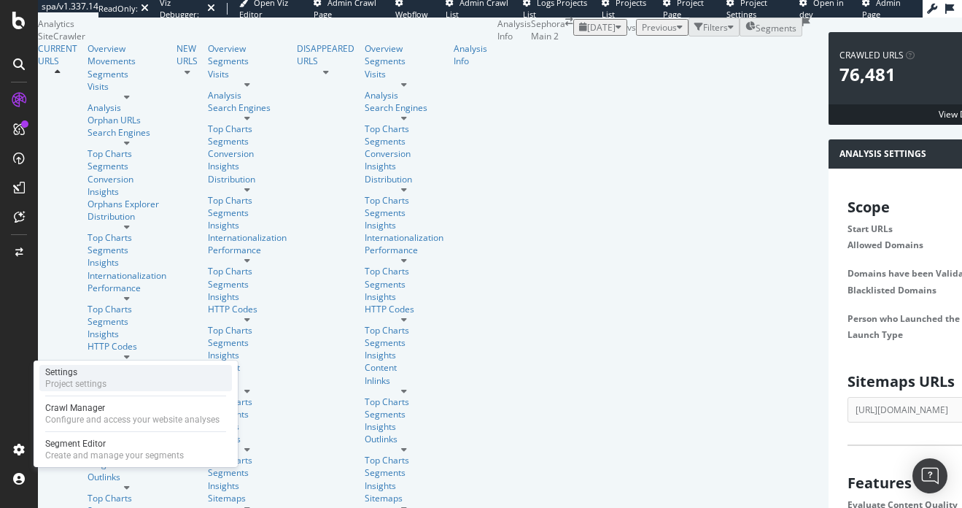
click at [100, 379] on div "Project settings" at bounding box center [75, 384] width 61 height 12
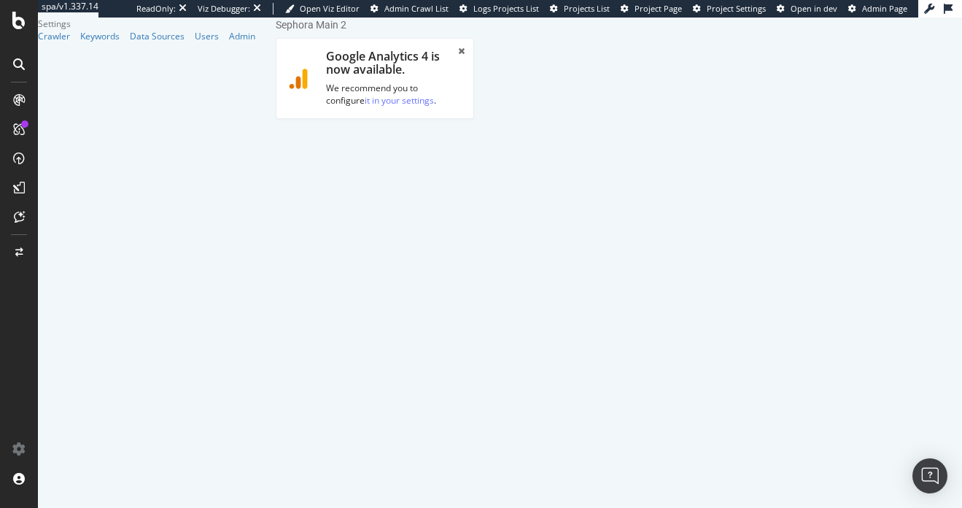
click at [427, 154] on link "Advanced Settings" at bounding box center [390, 151] width 112 height 40
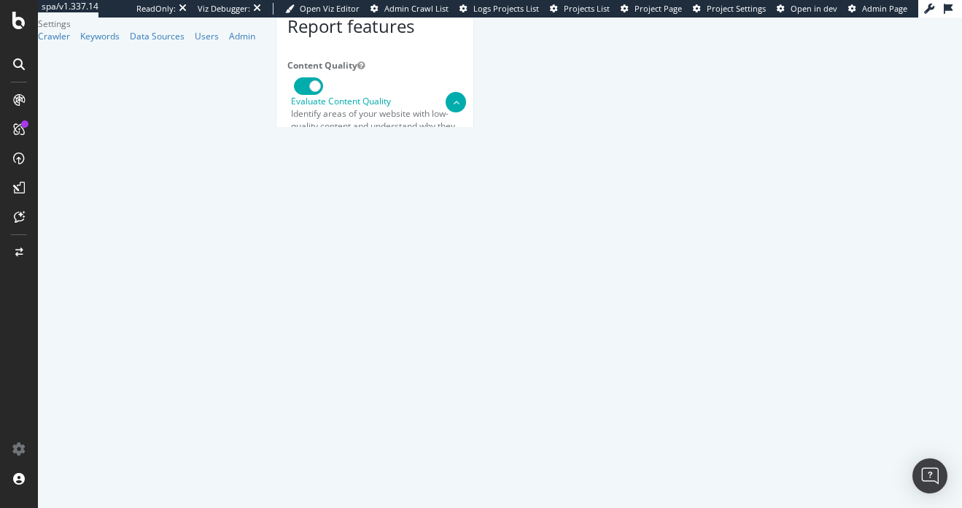
scroll to position [156, 0]
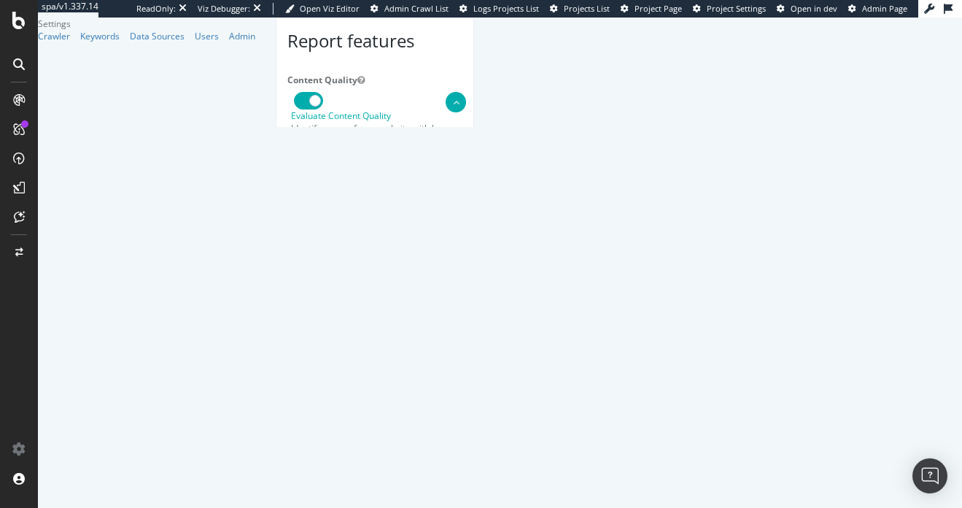
drag, startPoint x: 425, startPoint y: 212, endPoint x: 598, endPoint y: 231, distance: 174.6
click at [463, 409] on div "Important: To ensure our crawler can access your website, please allow the foll…" at bounding box center [374, 474] width 175 height 131
copy p "IP addresses to allow: 31.41.37.0/24, 44.206.2.192/26, 15.235.106.96/27, 52.6.2…"
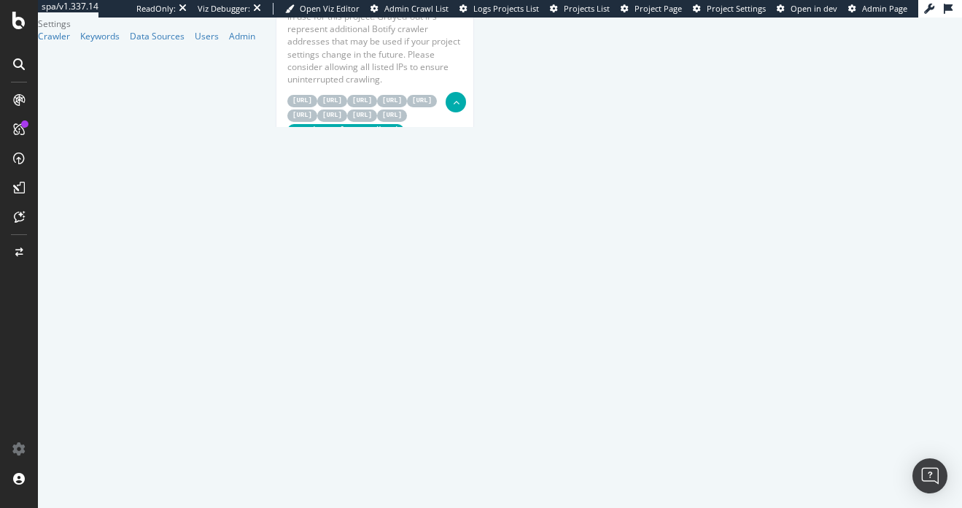
scroll to position [155, 0]
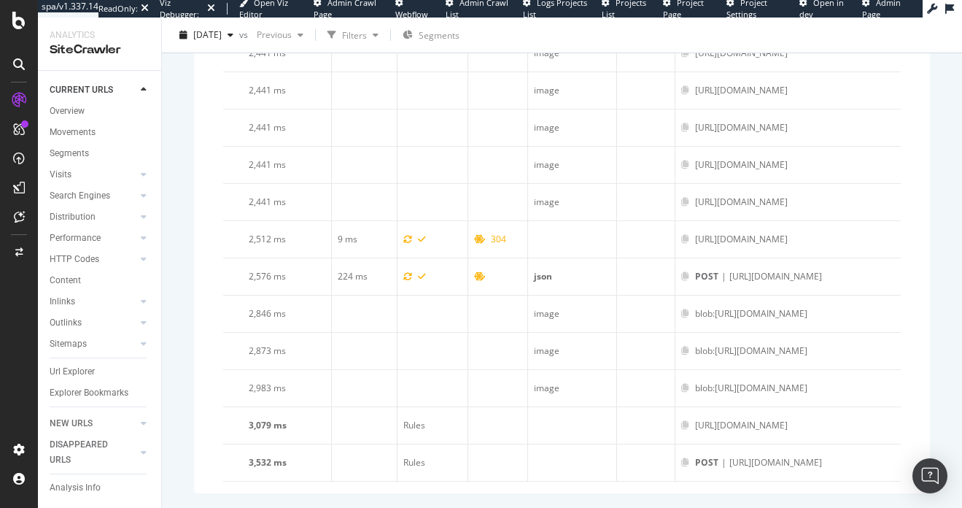
scroll to position [5129, 0]
click at [66, 117] on div "Overview" at bounding box center [67, 111] width 35 height 15
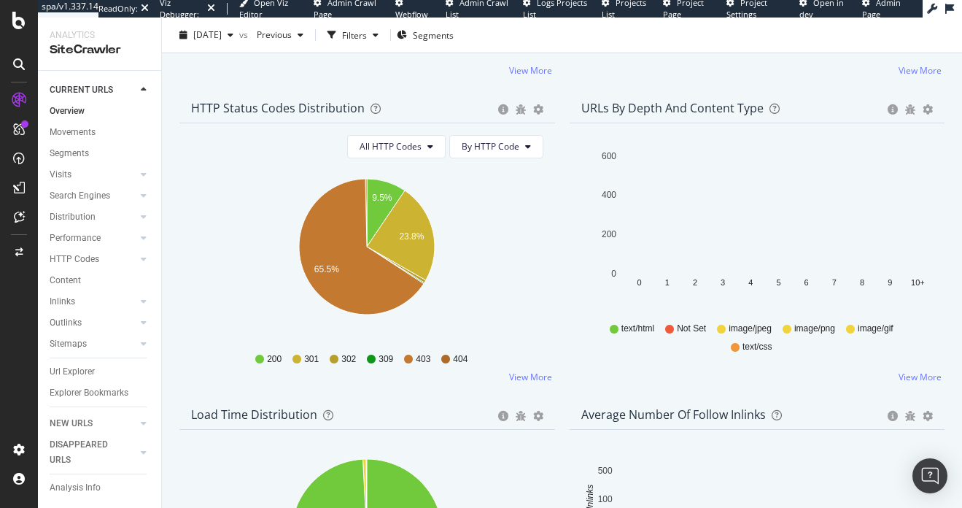
scroll to position [646, 0]
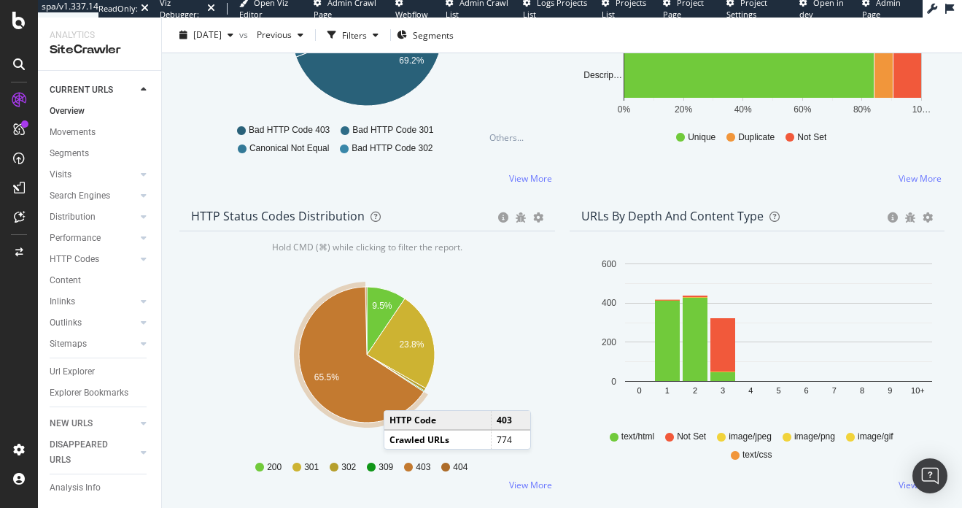
click at [399, 399] on icon "A chart." at bounding box center [361, 355] width 125 height 136
